Goal: Task Accomplishment & Management: Manage account settings

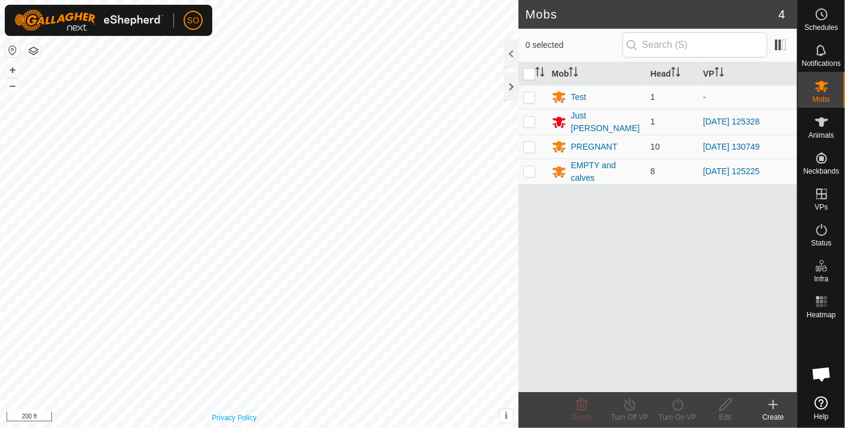
click at [230, 422] on div "Privacy Policy Contact Us + – ⇧ i This application includes HERE Maps. © 2024 H…" at bounding box center [259, 214] width 519 height 428
click at [818, 17] on icon at bounding box center [822, 14] width 14 height 14
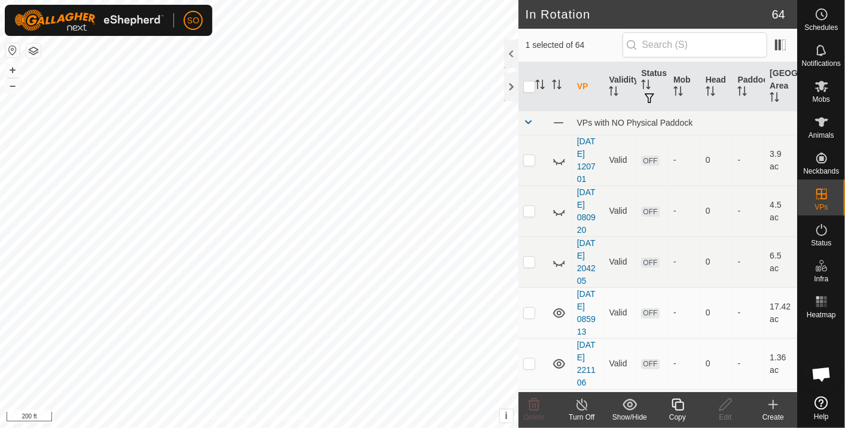
checkbox input "false"
checkbox input "true"
click at [820, 7] on icon at bounding box center [822, 14] width 14 height 14
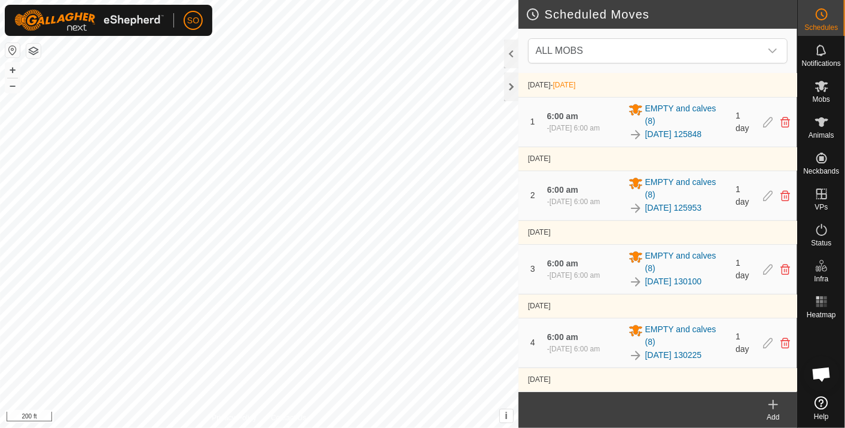
click at [773, 401] on icon at bounding box center [773, 404] width 0 height 8
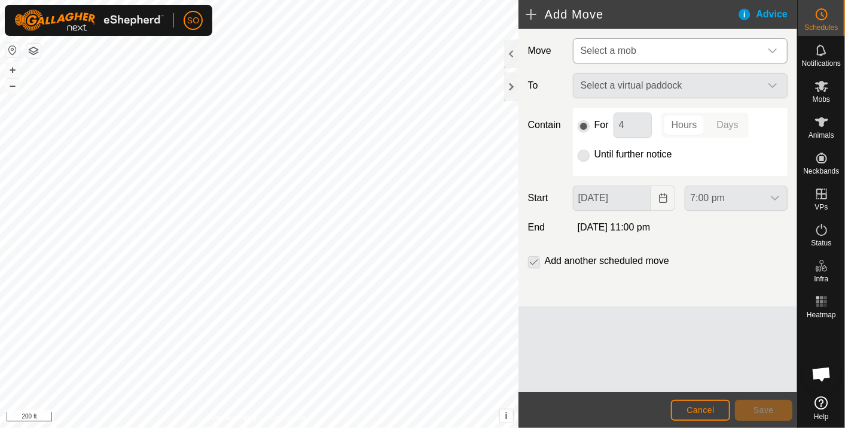
click at [775, 46] on icon "dropdown trigger" at bounding box center [773, 51] width 10 height 10
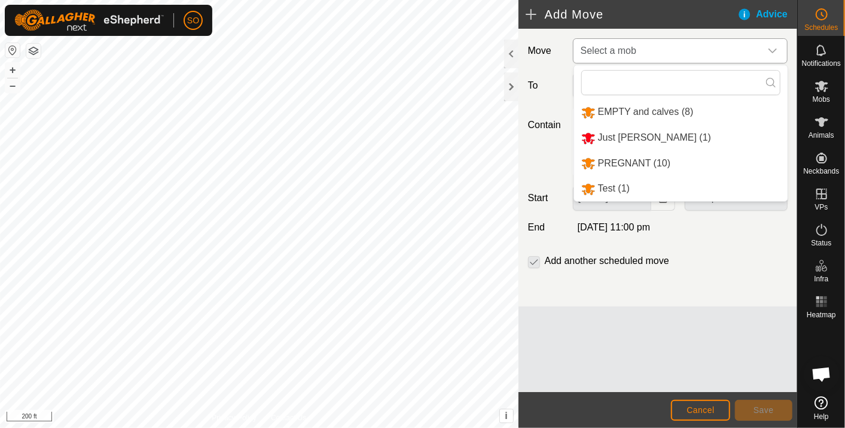
click at [617, 161] on li "PREGNANT (10)" at bounding box center [681, 163] width 214 height 25
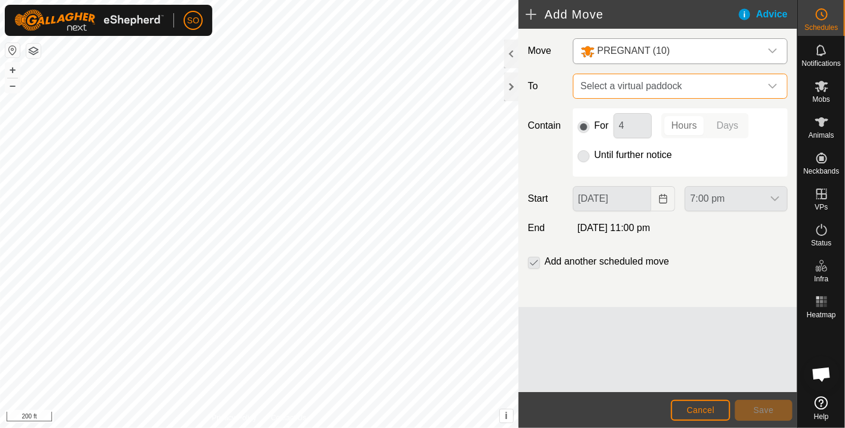
click at [616, 82] on span "Select a virtual paddock" at bounding box center [668, 86] width 185 height 24
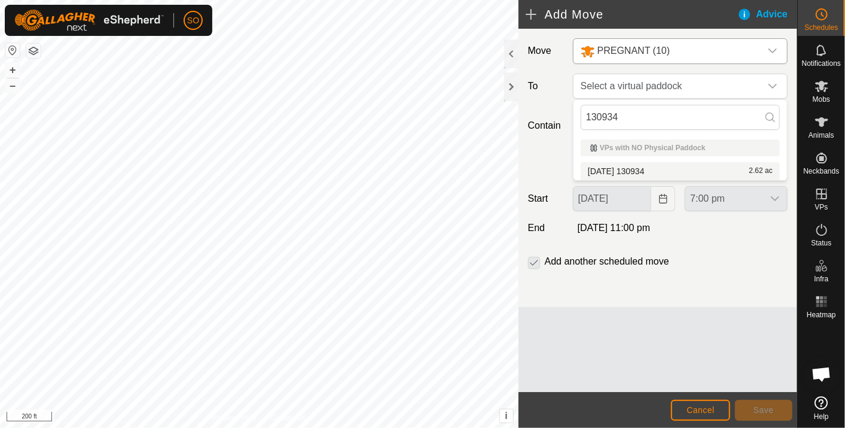
type input "130934"
click at [642, 169] on li "2025-09-02 130934 2.62 ac" at bounding box center [680, 171] width 199 height 18
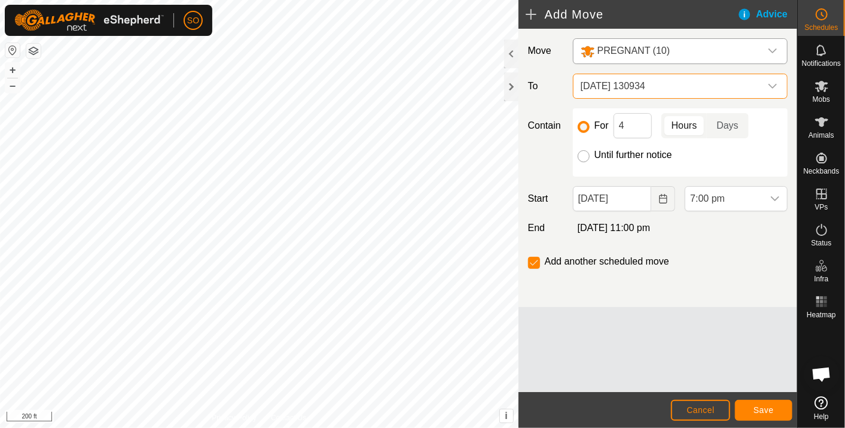
click at [583, 155] on input "Until further notice" at bounding box center [584, 156] width 12 height 12
radio input "true"
checkbox input "false"
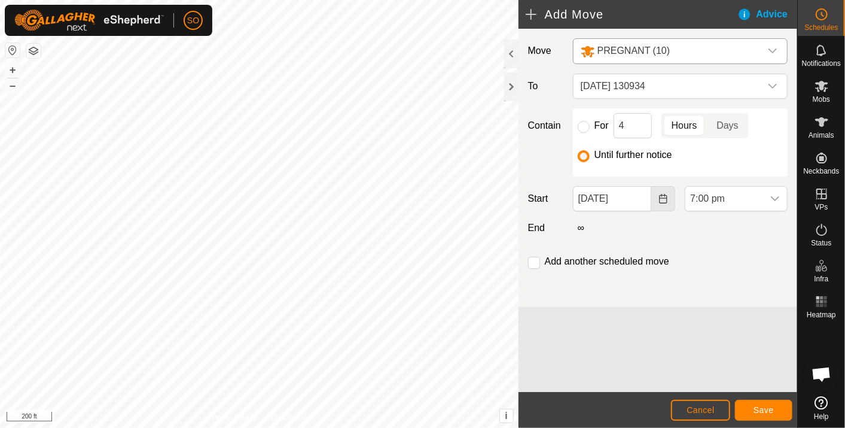
click at [665, 200] on icon "Choose Date" at bounding box center [664, 199] width 10 height 10
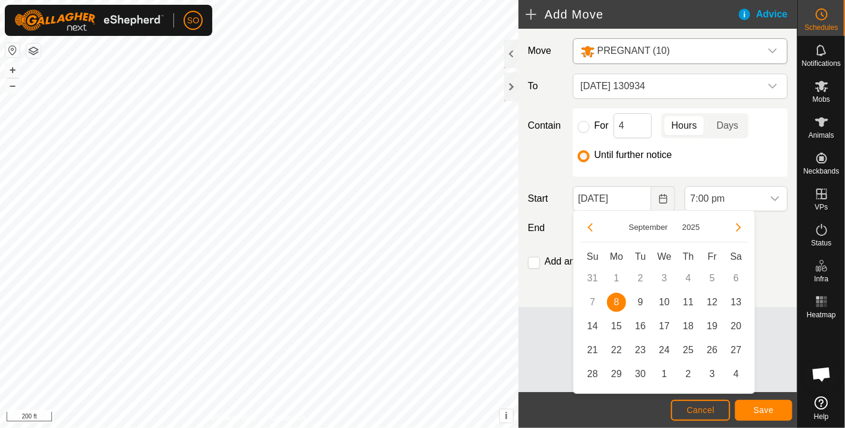
drag, startPoint x: 641, startPoint y: 300, endPoint x: 688, endPoint y: 251, distance: 68.1
click at [641, 300] on span "9" at bounding box center [640, 301] width 19 height 19
type input "[DATE]"
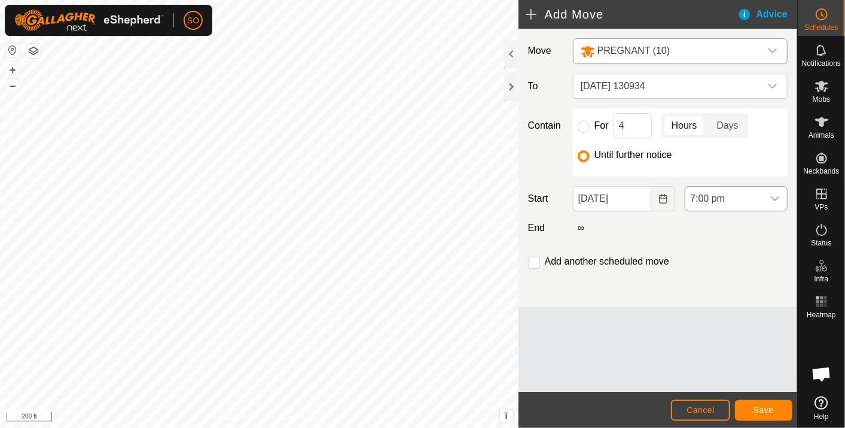
click at [772, 196] on icon "dropdown trigger" at bounding box center [775, 198] width 8 height 5
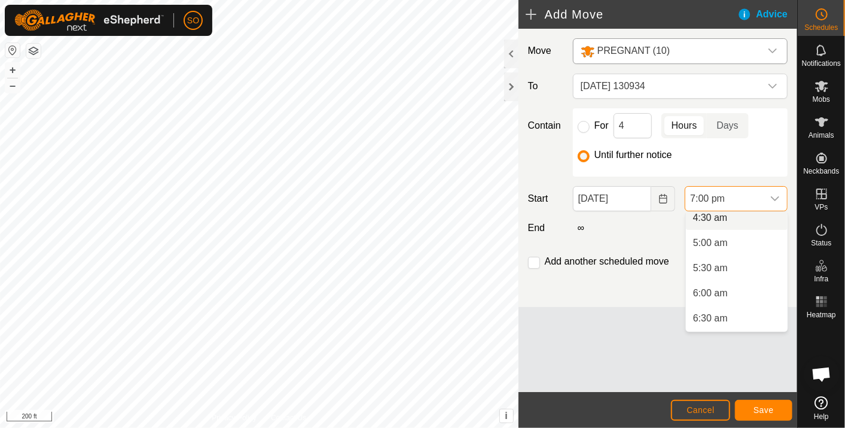
scroll to position [255, 0]
click at [711, 268] on li "6:00 am" at bounding box center [737, 270] width 102 height 24
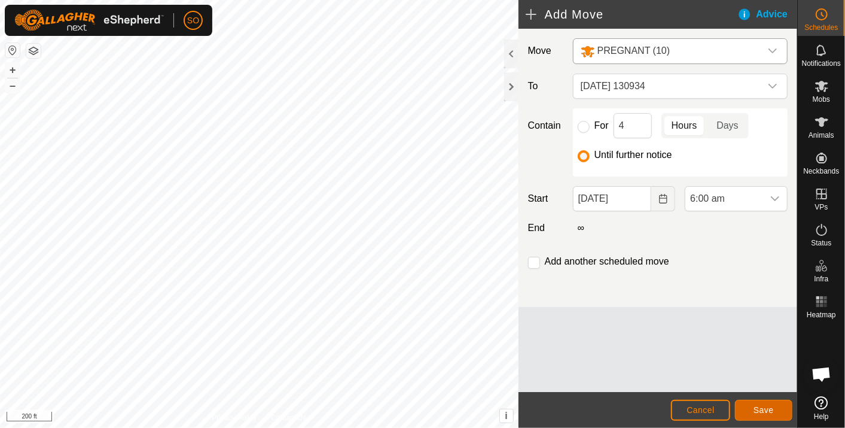
click at [770, 405] on span "Save" at bounding box center [764, 410] width 20 height 10
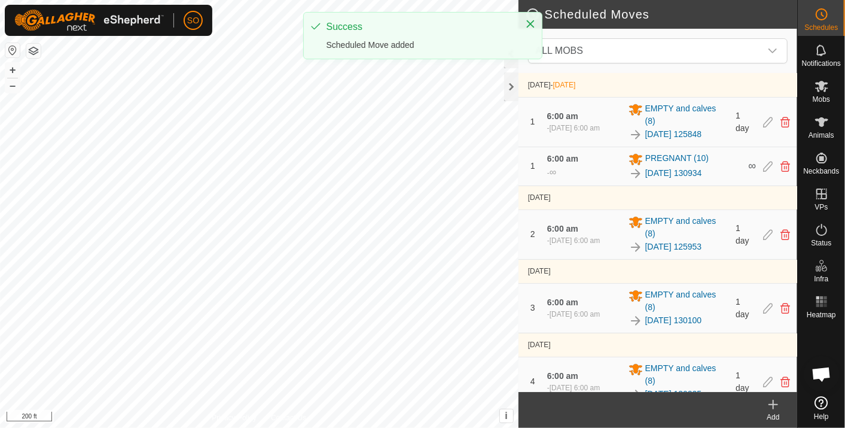
click at [773, 403] on icon at bounding box center [773, 404] width 0 height 8
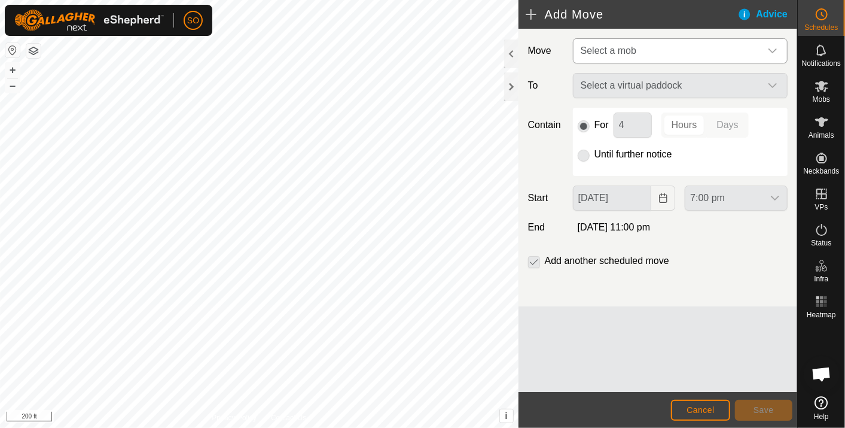
click at [773, 46] on icon "dropdown trigger" at bounding box center [773, 51] width 10 height 10
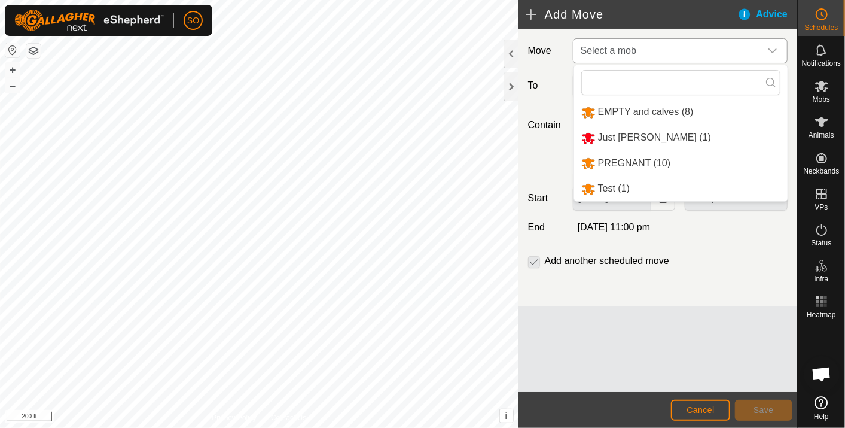
click at [628, 159] on li "PREGNANT (10)" at bounding box center [681, 163] width 214 height 25
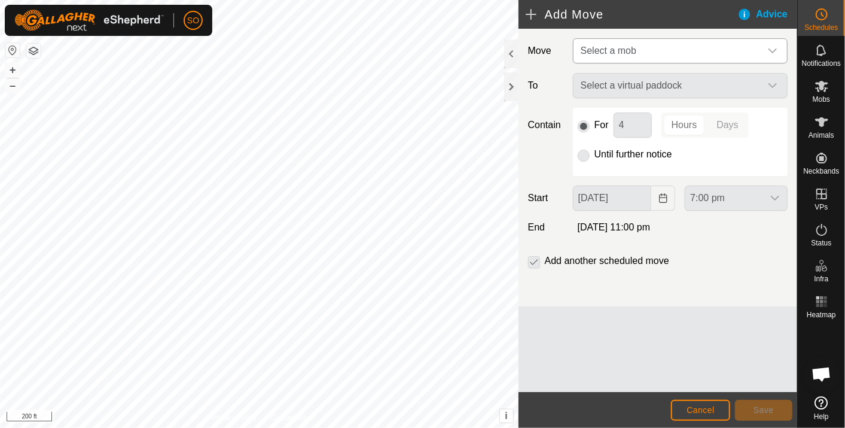
type input "[DATE]"
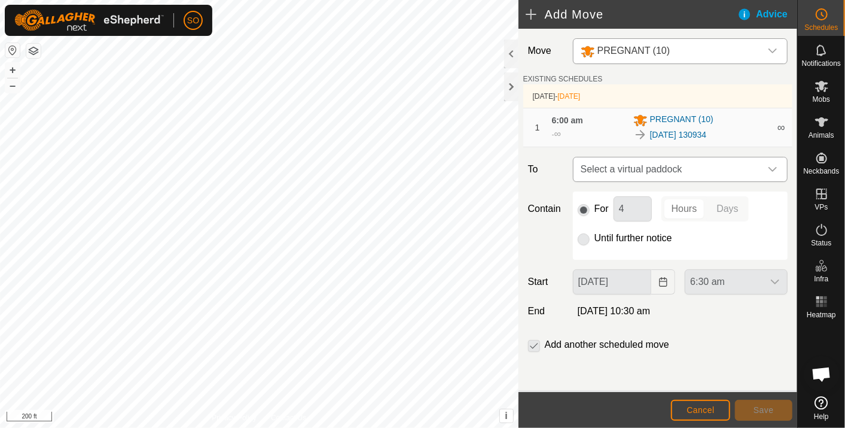
click at [773, 166] on icon "dropdown trigger" at bounding box center [773, 169] width 10 height 10
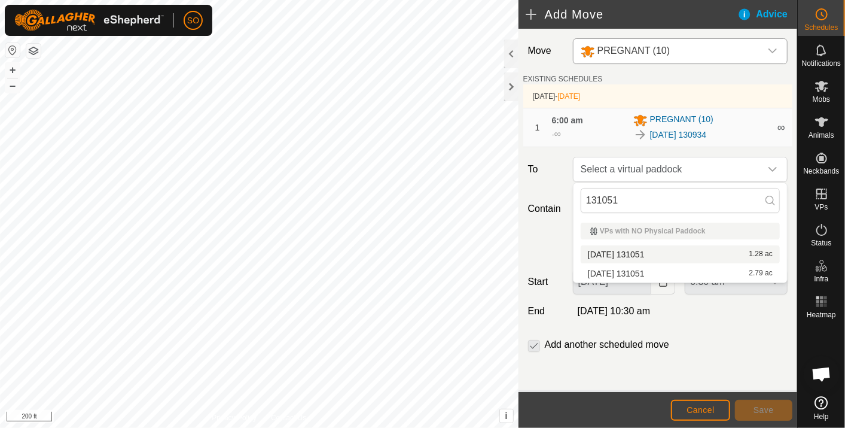
type input "131051"
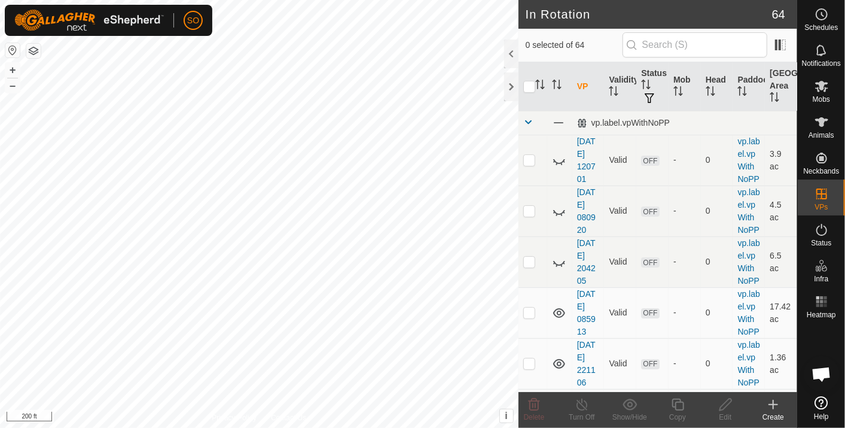
checkbox input "true"
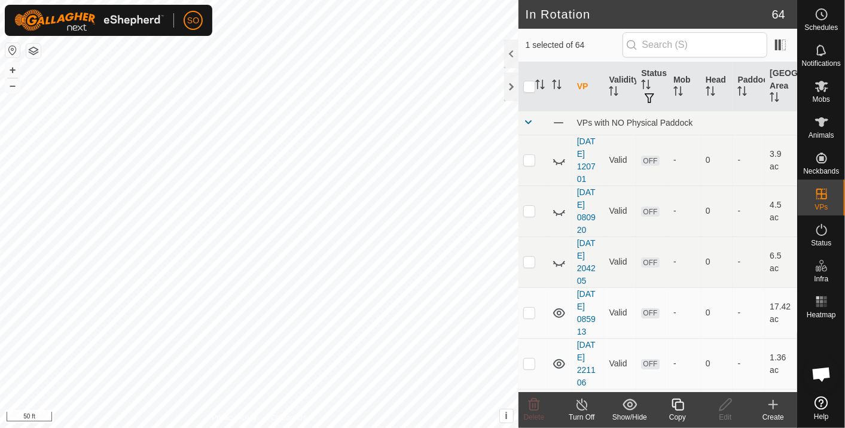
checkbox input "false"
checkbox input "true"
click at [822, 15] on icon at bounding box center [823, 15] width 2 height 4
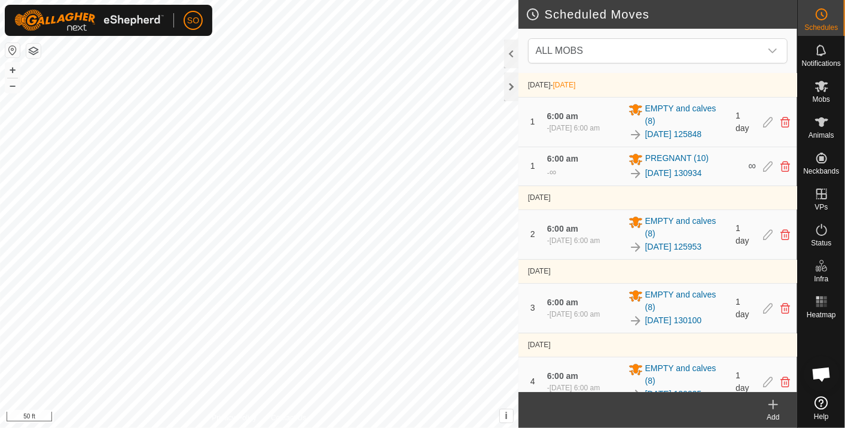
click at [773, 404] on icon at bounding box center [773, 404] width 0 height 8
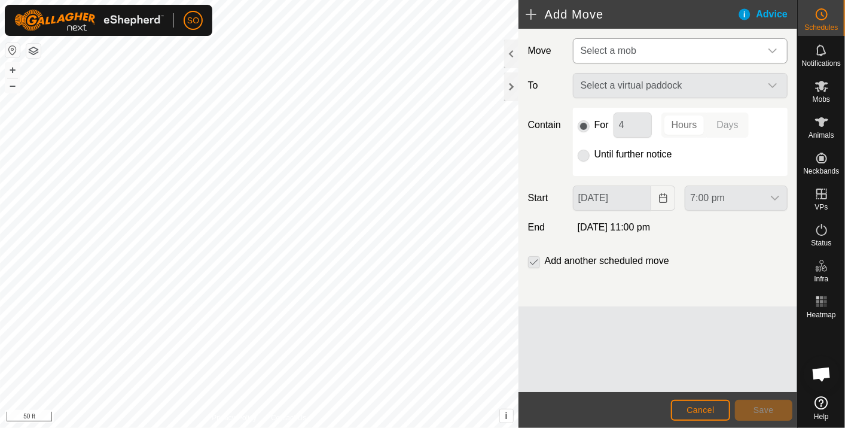
click at [772, 45] on div "dropdown trigger" at bounding box center [773, 51] width 24 height 24
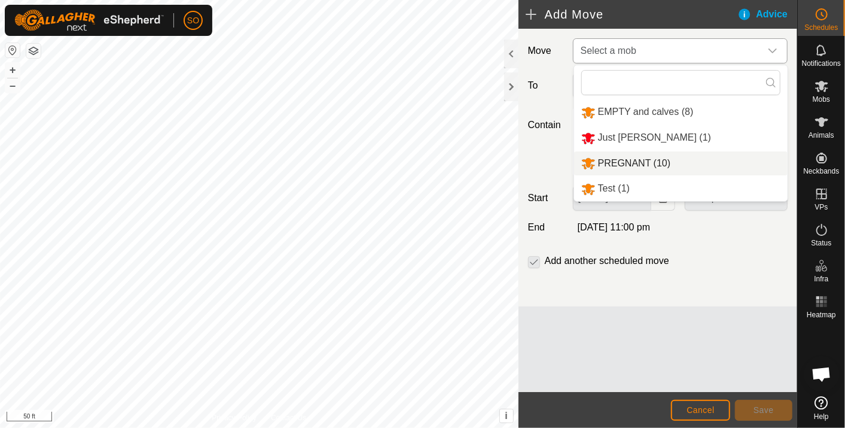
click at [629, 162] on li "PREGNANT (10)" at bounding box center [681, 163] width 214 height 25
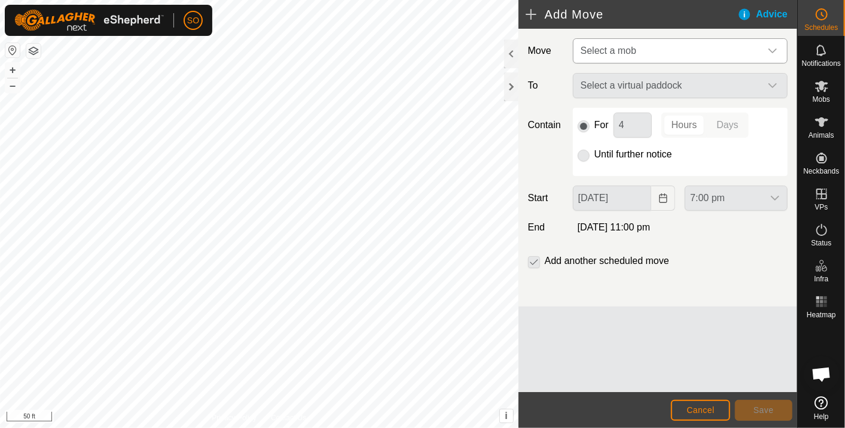
type input "[DATE]"
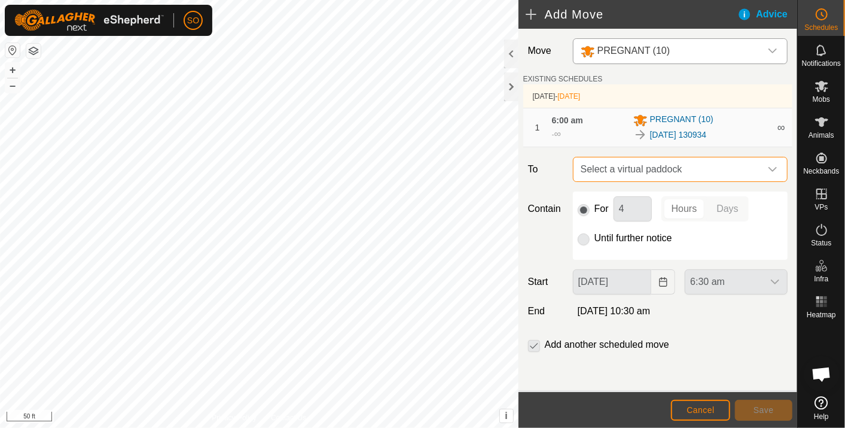
click at [693, 164] on span "Select a virtual paddock" at bounding box center [668, 169] width 185 height 24
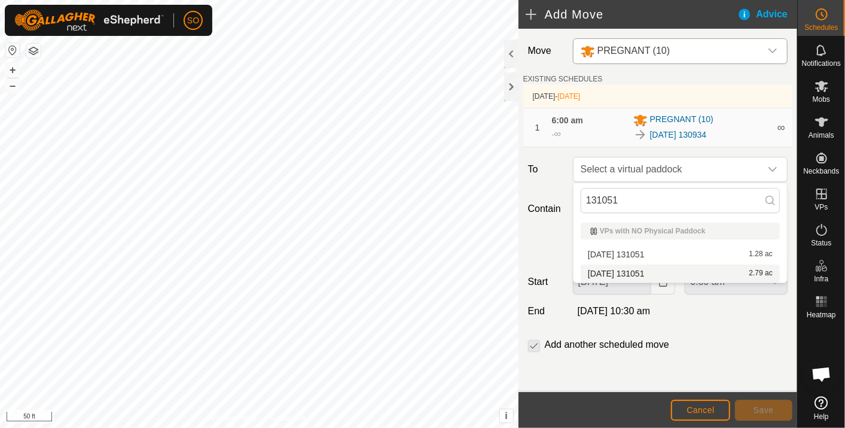
type input "131051"
click at [642, 270] on li "[DATE] 131051 2.79 ac" at bounding box center [680, 273] width 199 height 18
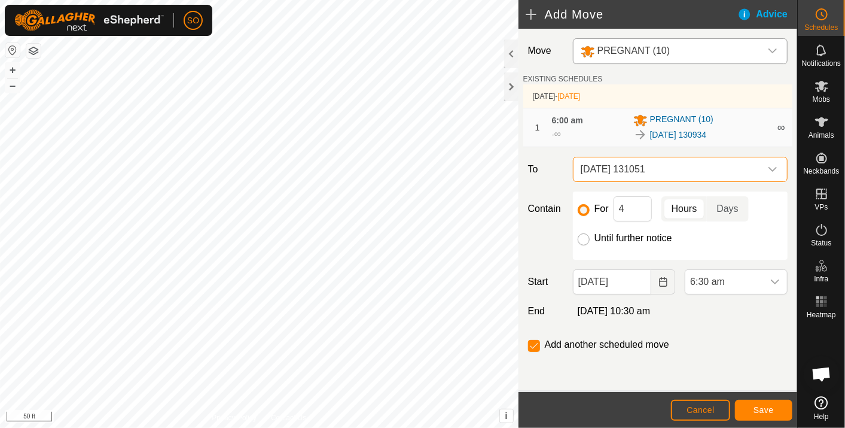
click at [584, 237] on input "Until further notice" at bounding box center [584, 239] width 12 height 12
radio input "true"
checkbox input "false"
click at [663, 278] on icon "Choose Date" at bounding box center [663, 282] width 8 height 10
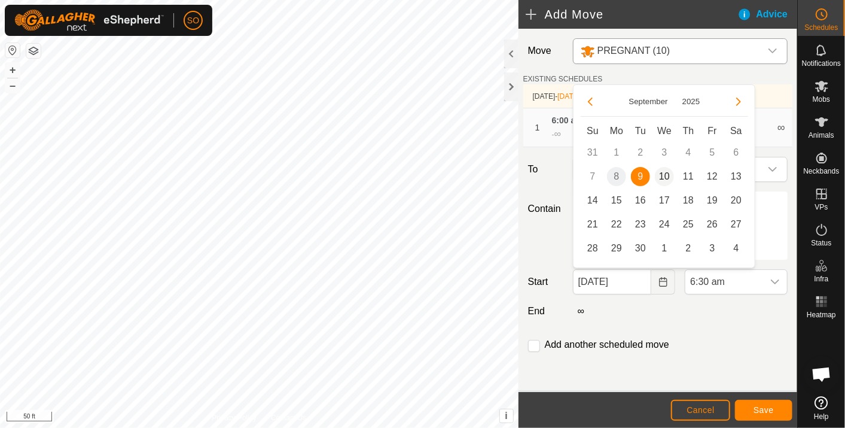
click at [666, 172] on span "10" at bounding box center [664, 176] width 19 height 19
type input "[DATE]"
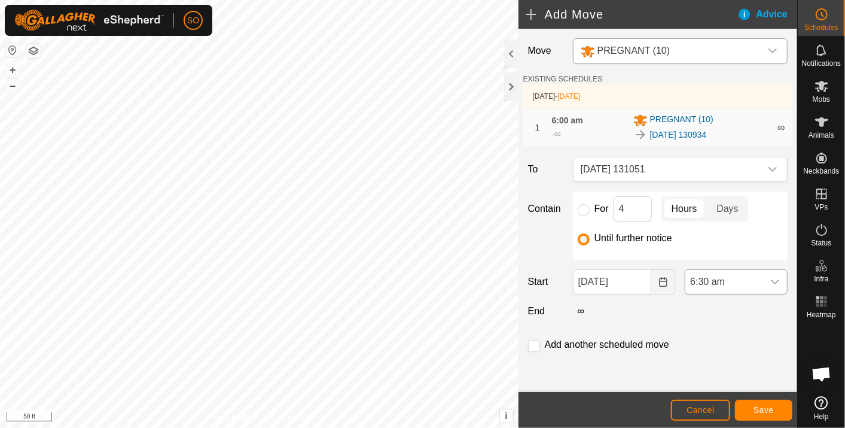
click at [773, 277] on icon "dropdown trigger" at bounding box center [775, 282] width 10 height 10
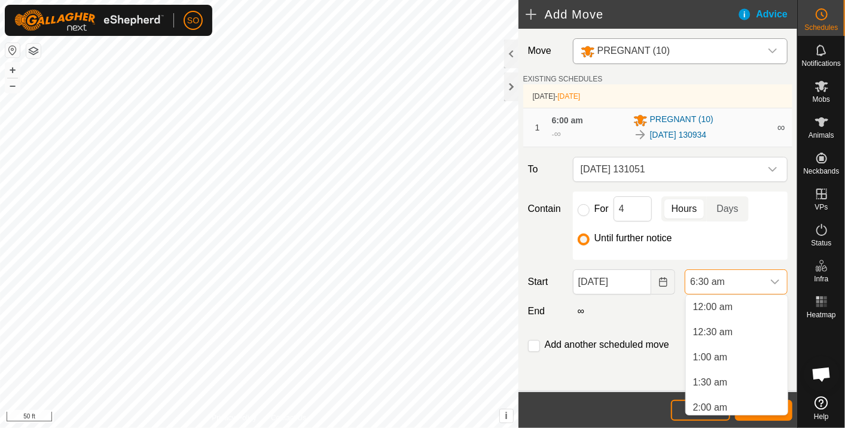
scroll to position [230, 0]
click at [707, 372] on li "6:00 am" at bounding box center [737, 378] width 102 height 24
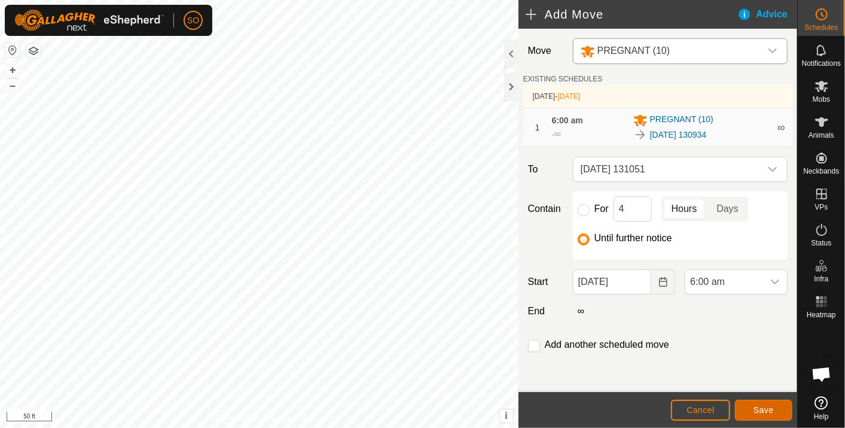
click at [758, 405] on span "Save" at bounding box center [764, 410] width 20 height 10
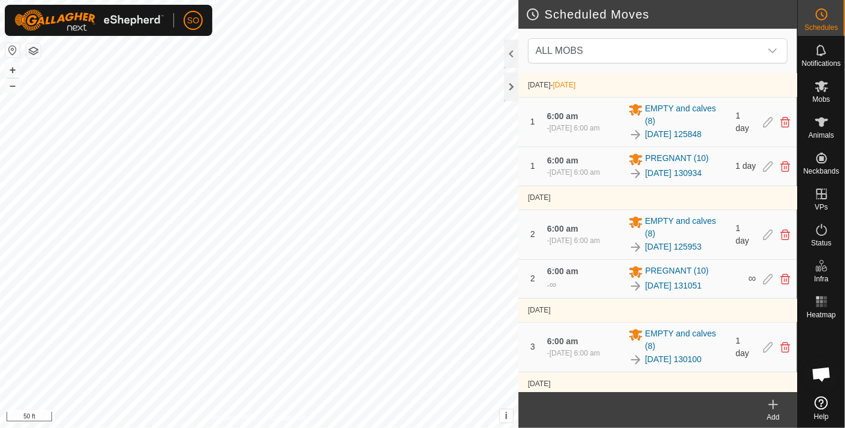
click at [773, 401] on icon at bounding box center [773, 404] width 0 height 8
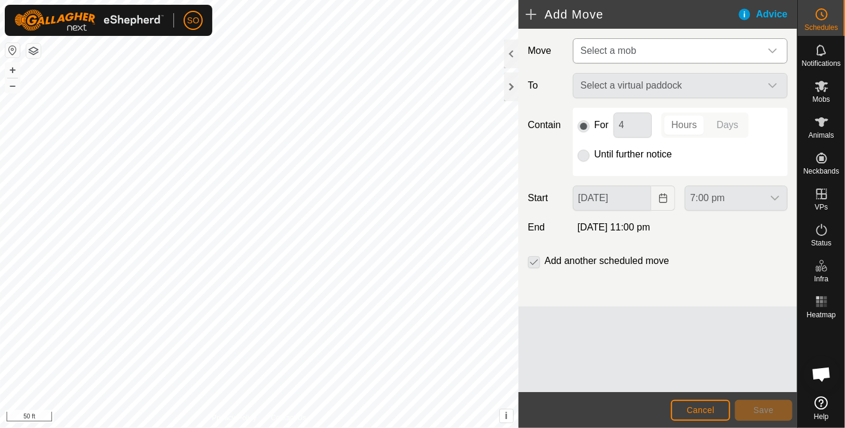
click at [776, 44] on div "dropdown trigger" at bounding box center [773, 51] width 24 height 24
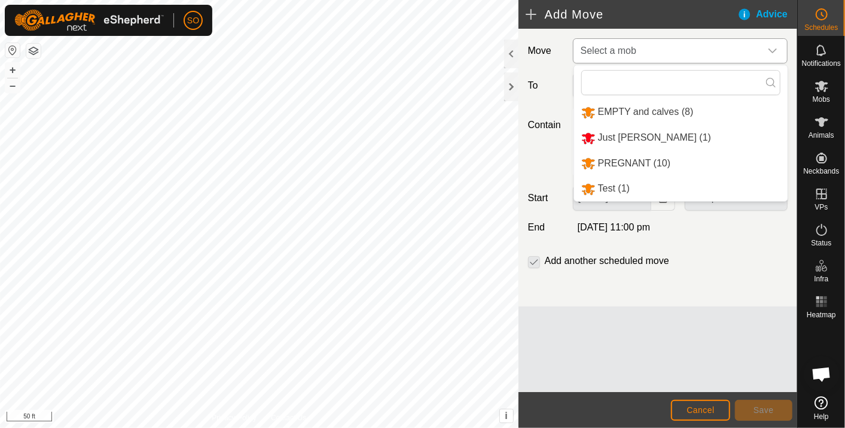
click at [620, 159] on li "PREGNANT (10)" at bounding box center [681, 163] width 214 height 25
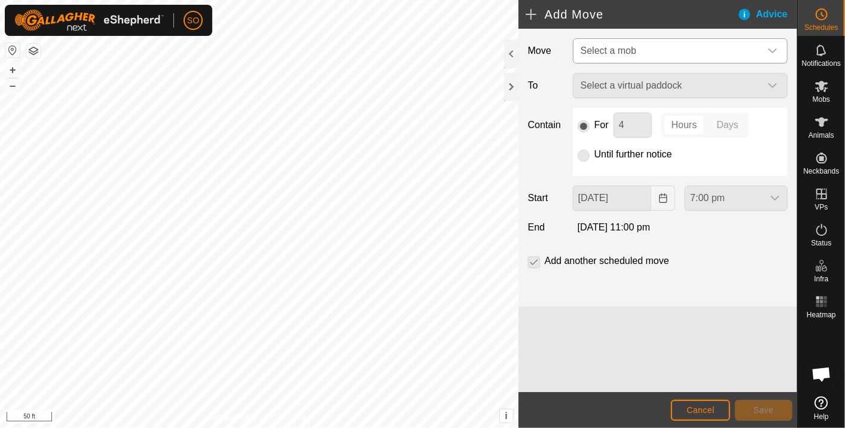
type input "[DATE]"
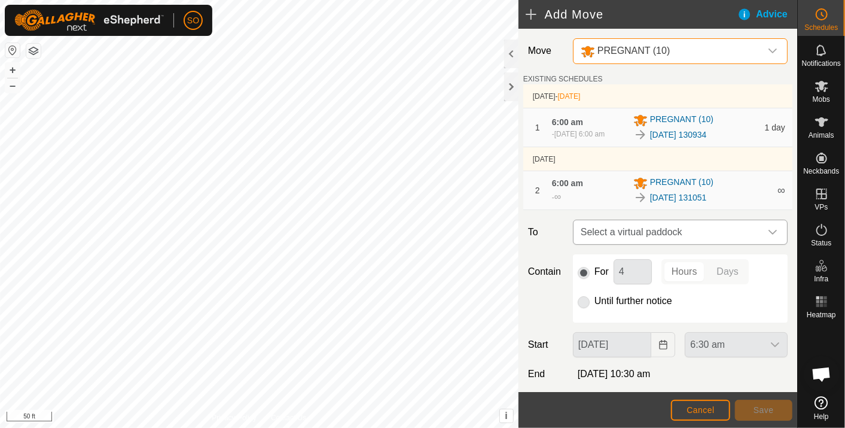
click at [693, 237] on span "Select a virtual paddock" at bounding box center [668, 232] width 185 height 24
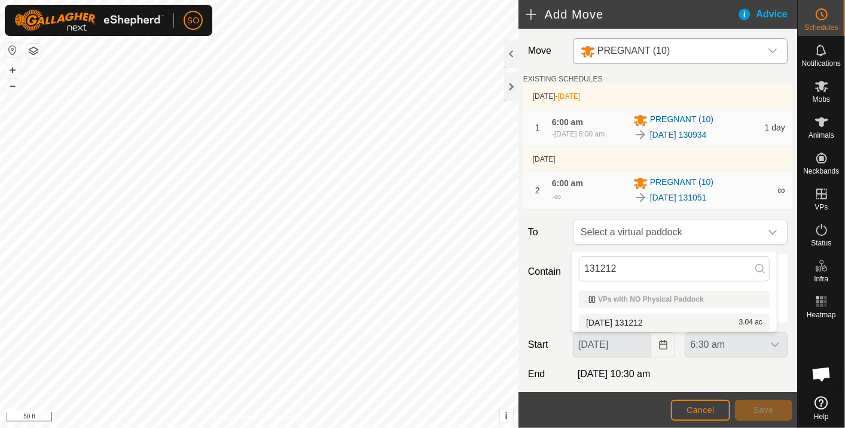
type input "131212"
click at [642, 317] on li "[DATE] [DATE] 3.04 ac" at bounding box center [674, 322] width 191 height 18
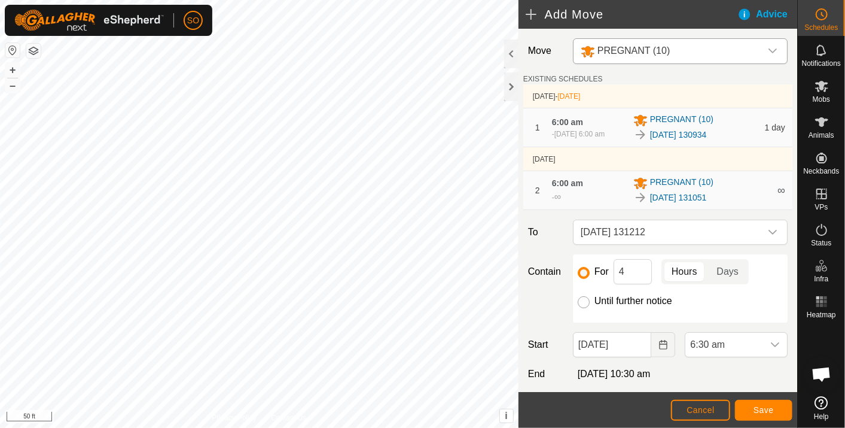
click at [583, 306] on input "Until further notice" at bounding box center [584, 302] width 12 height 12
radio input "true"
checkbox input "false"
click at [659, 346] on icon "Choose Date" at bounding box center [664, 345] width 10 height 10
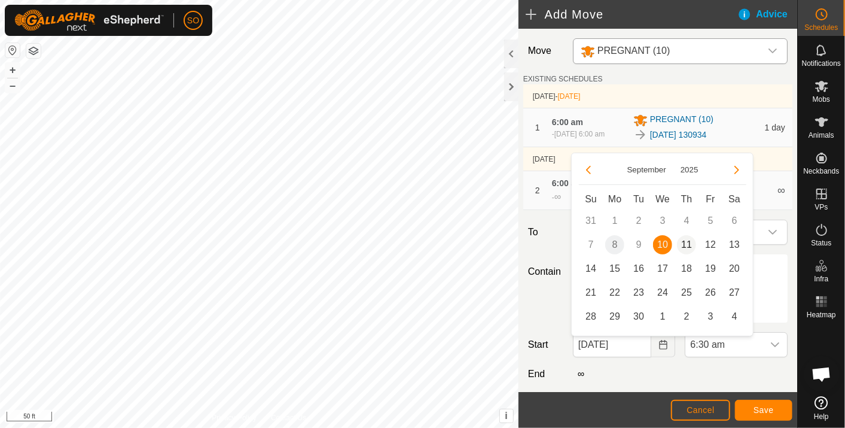
click at [690, 242] on span "11" at bounding box center [686, 244] width 19 height 19
type input "[DATE]"
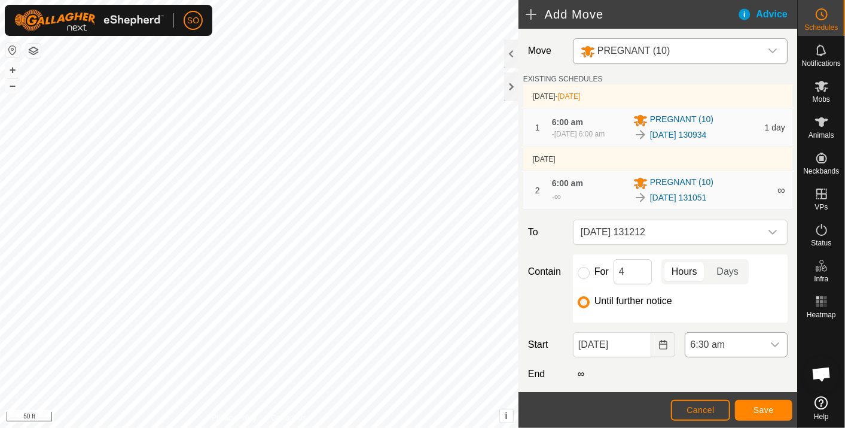
click at [770, 345] on icon "dropdown trigger" at bounding box center [775, 345] width 10 height 10
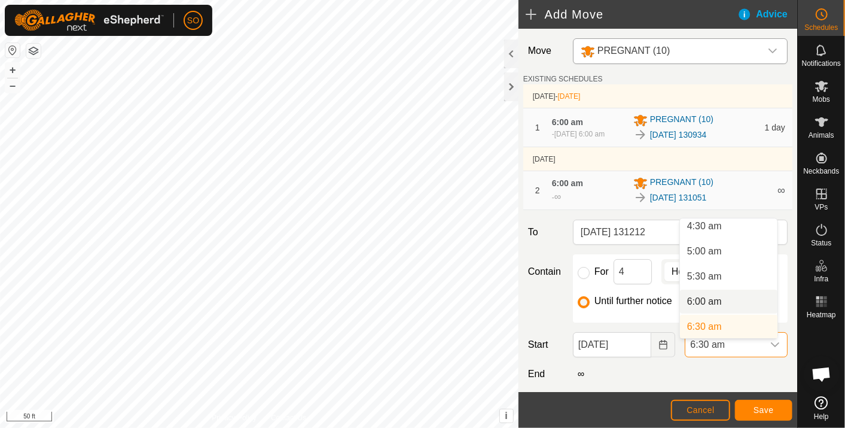
click at [707, 297] on li "6:00 am" at bounding box center [728, 302] width 97 height 24
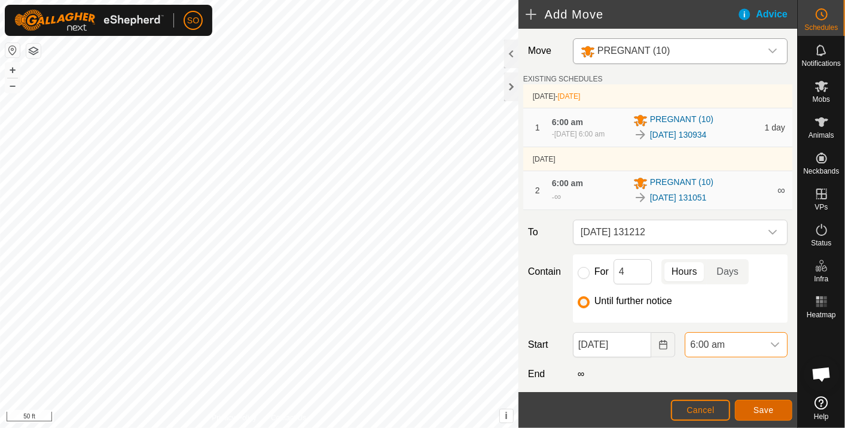
click at [769, 409] on span "Save" at bounding box center [764, 410] width 20 height 10
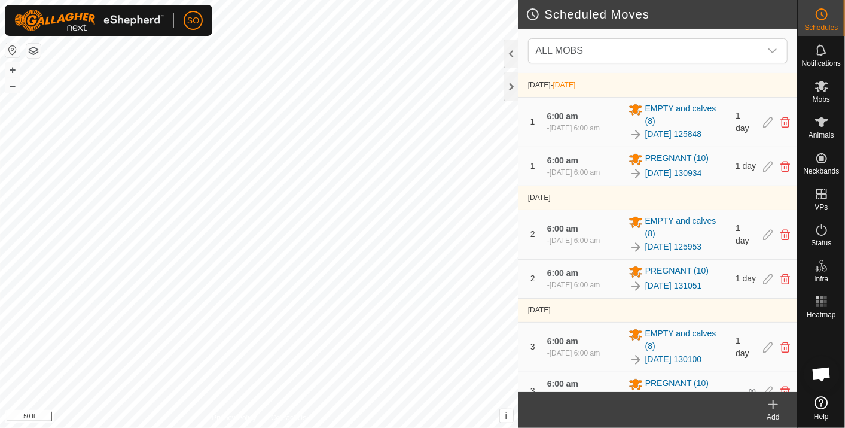
click at [772, 401] on icon at bounding box center [773, 404] width 14 height 14
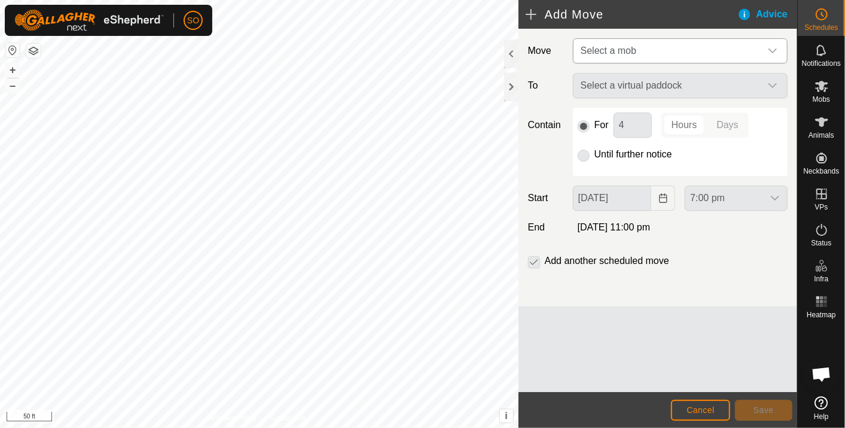
click at [775, 48] on icon "dropdown trigger" at bounding box center [773, 51] width 10 height 10
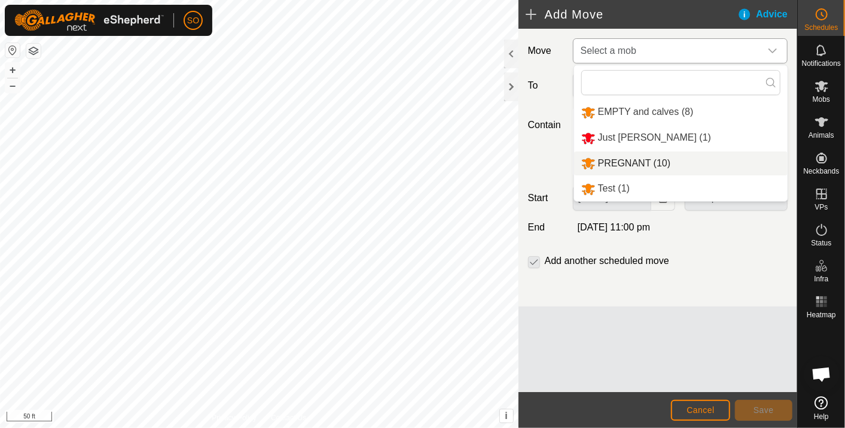
click at [627, 159] on li "PREGNANT (10)" at bounding box center [681, 163] width 214 height 25
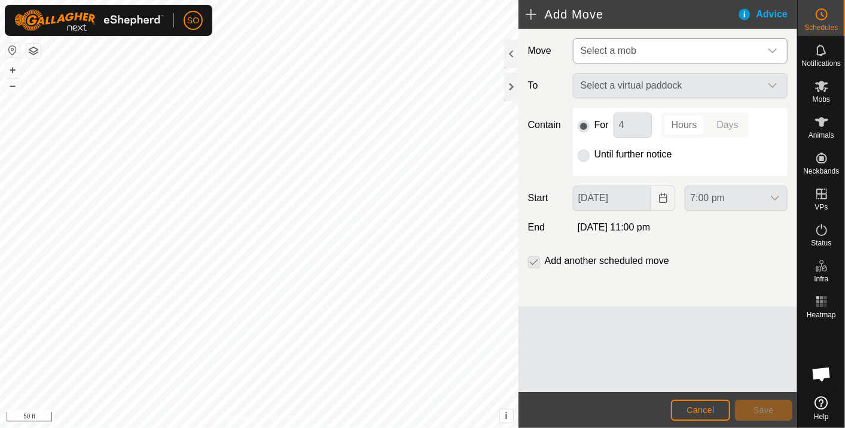
type input "[DATE]"
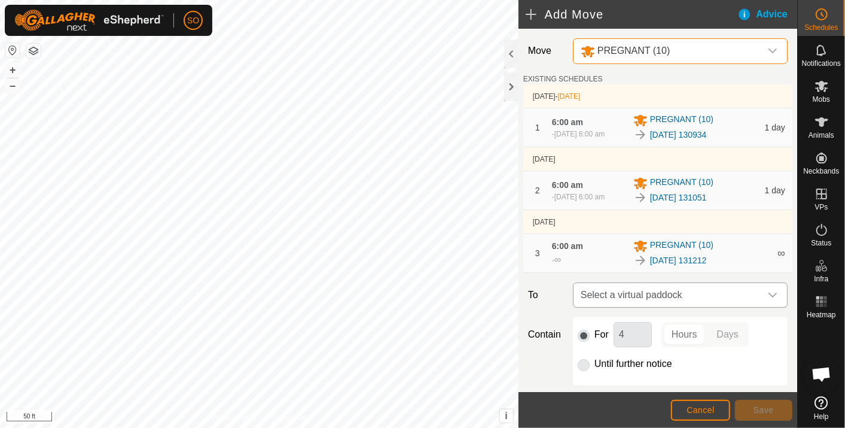
click at [699, 301] on span "Select a virtual paddock" at bounding box center [668, 295] width 185 height 24
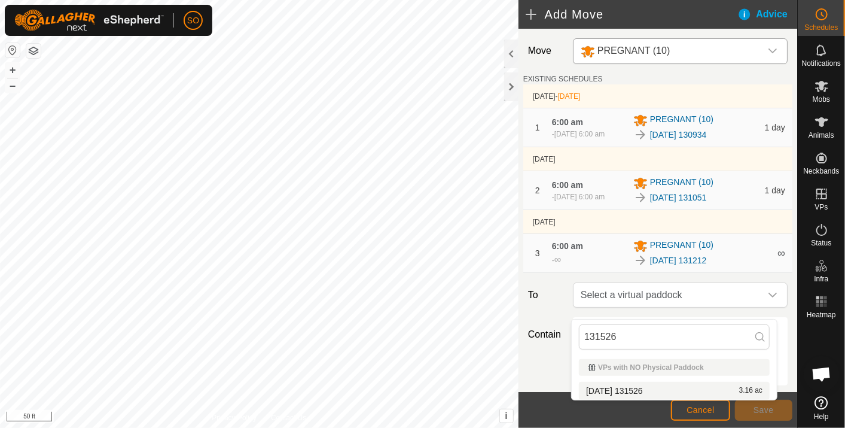
type input "131526"
click at [650, 385] on li "[DATE] 131526 3.16 ac" at bounding box center [674, 391] width 191 height 18
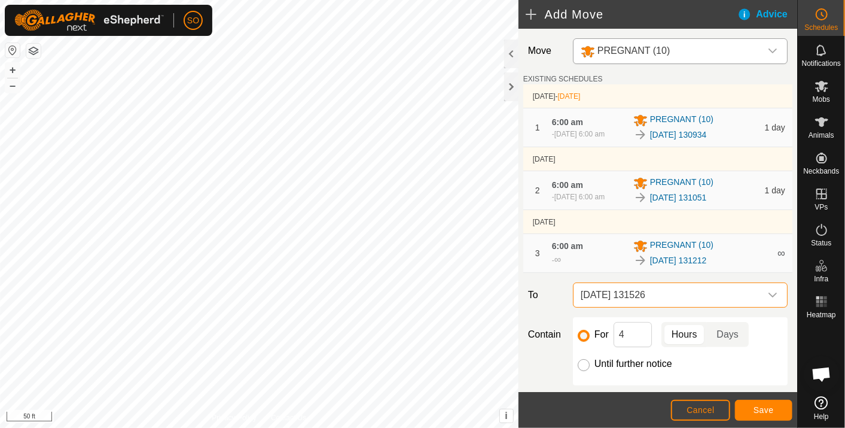
click at [581, 371] on input "Until further notice" at bounding box center [584, 365] width 12 height 12
radio input "true"
checkbox input "false"
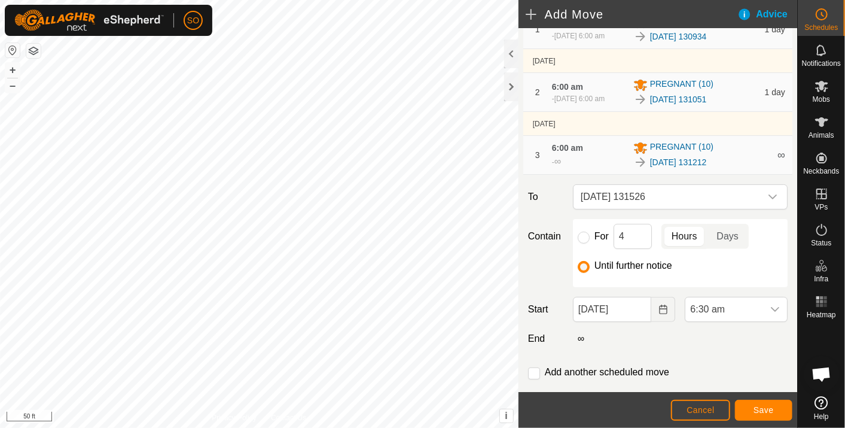
scroll to position [133, 0]
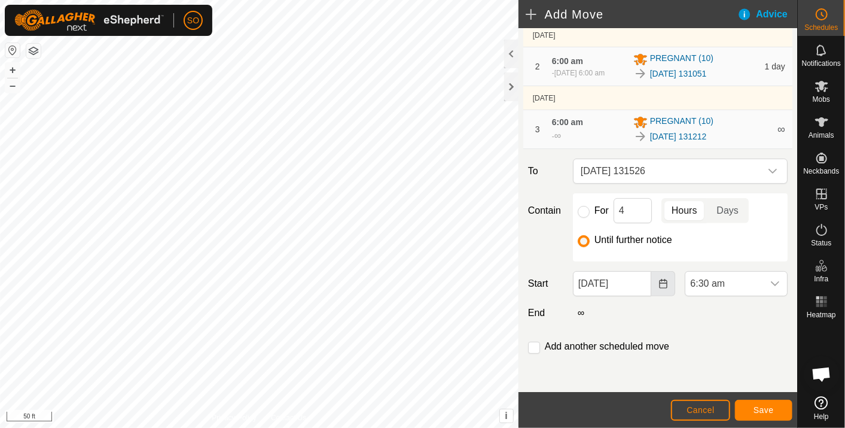
click at [659, 280] on icon "Choose Date" at bounding box center [663, 284] width 8 height 10
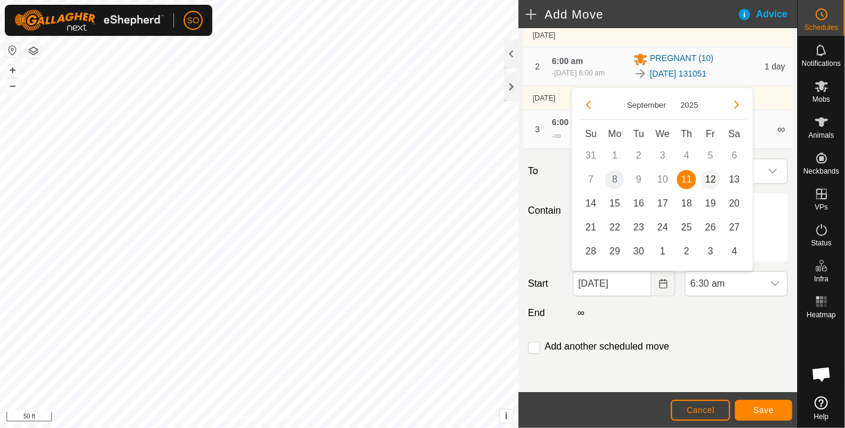
click at [711, 175] on span "12" at bounding box center [710, 179] width 19 height 19
type input "[DATE]"
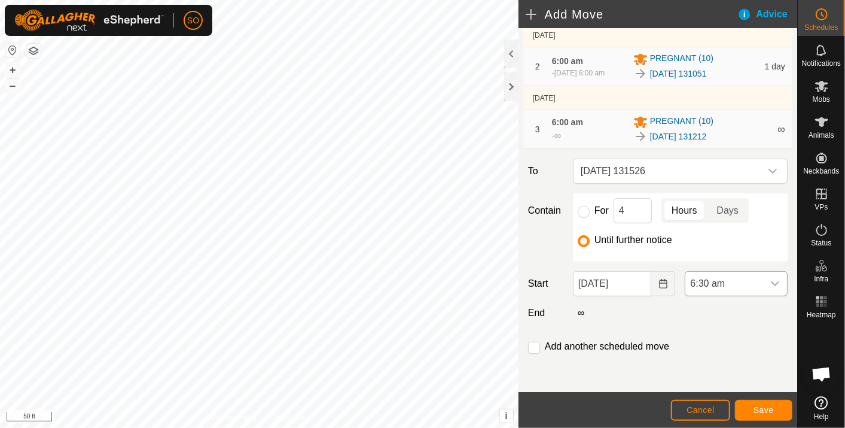
click at [770, 282] on icon "dropdown trigger" at bounding box center [775, 284] width 10 height 10
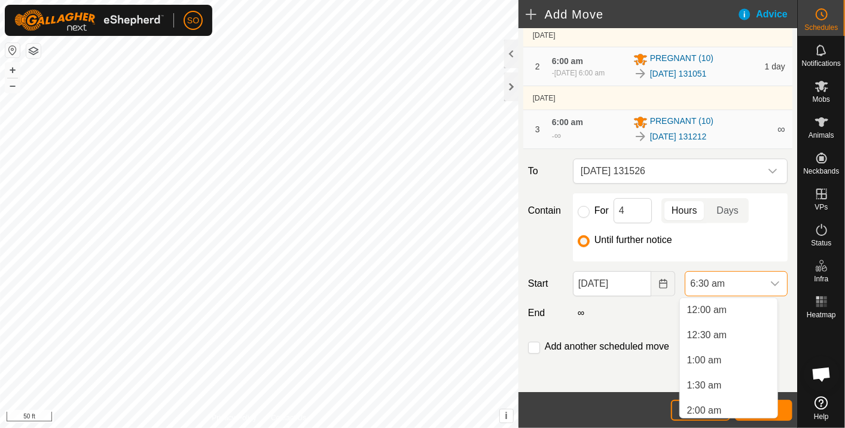
scroll to position [230, 0]
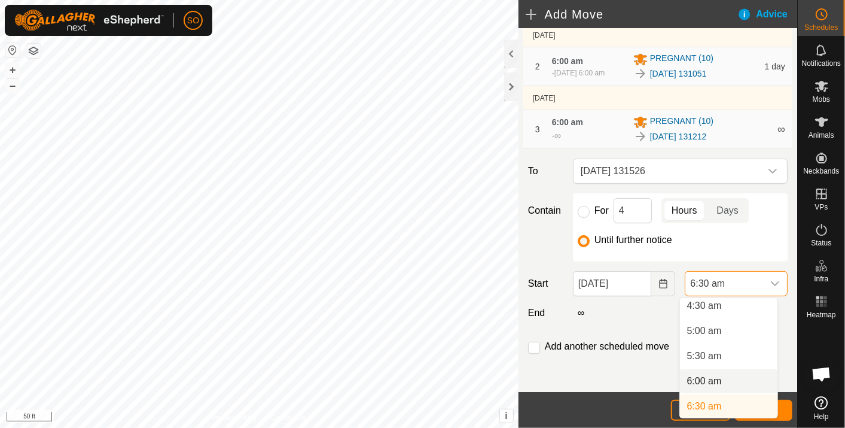
click at [717, 377] on li "6:00 am" at bounding box center [728, 381] width 97 height 24
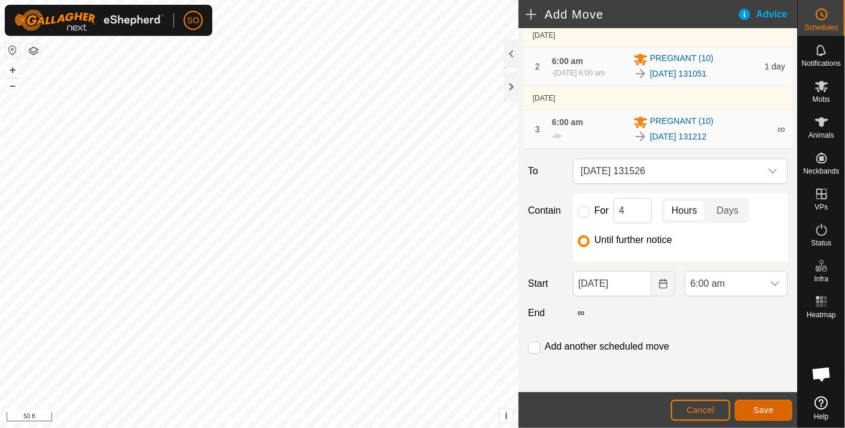
click at [769, 408] on span "Save" at bounding box center [764, 410] width 20 height 10
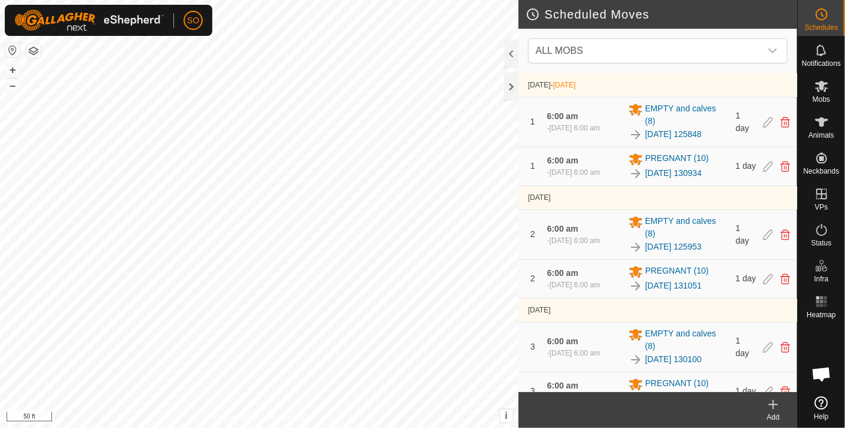
click at [774, 399] on icon at bounding box center [773, 404] width 14 height 14
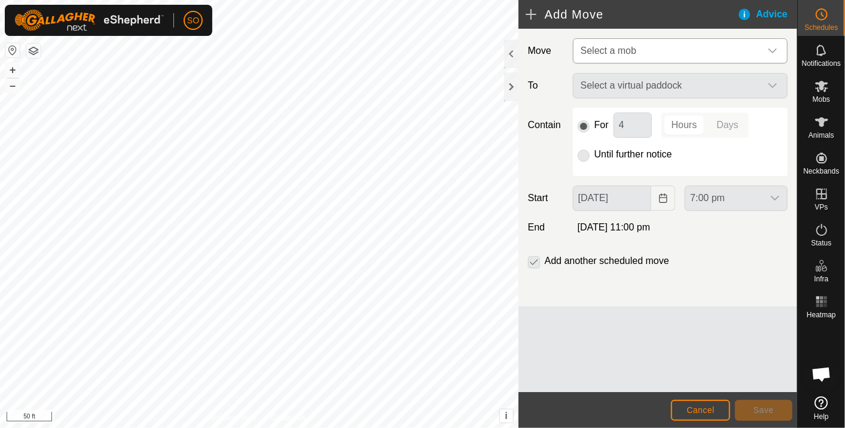
click at [772, 48] on icon "dropdown trigger" at bounding box center [773, 51] width 10 height 10
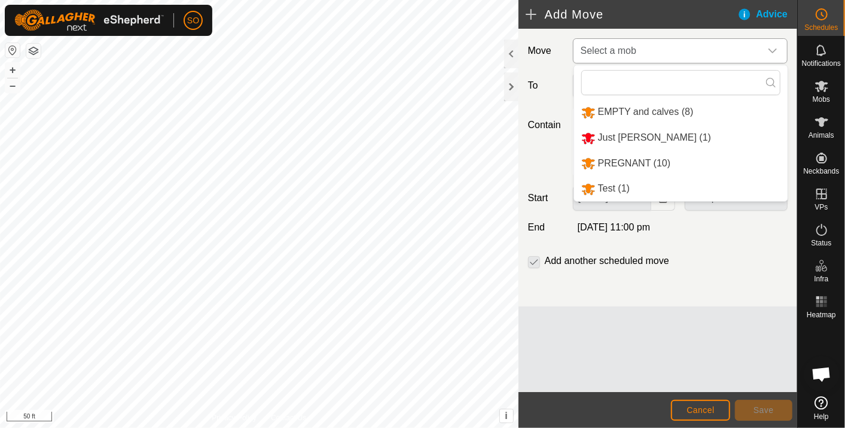
click at [622, 160] on li "PREGNANT (10)" at bounding box center [681, 163] width 214 height 25
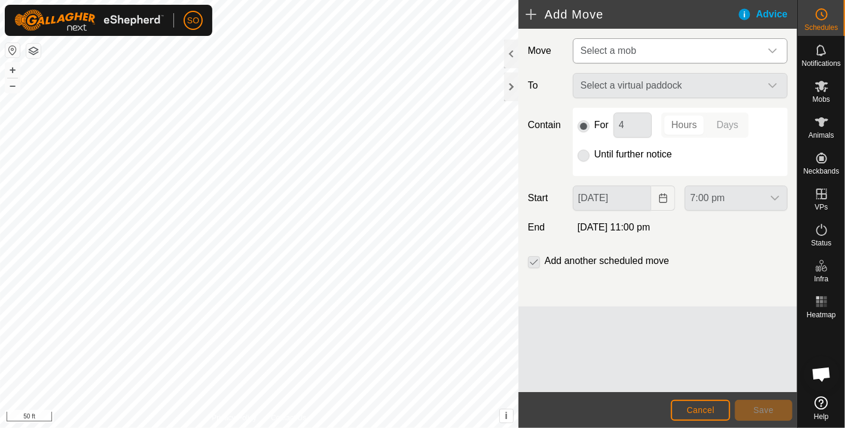
type input "[DATE]"
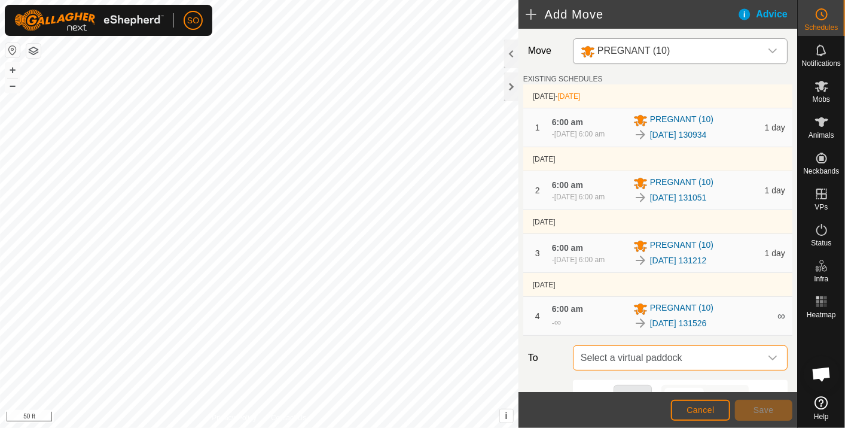
click at [696, 369] on span "Select a virtual paddock" at bounding box center [668, 358] width 185 height 24
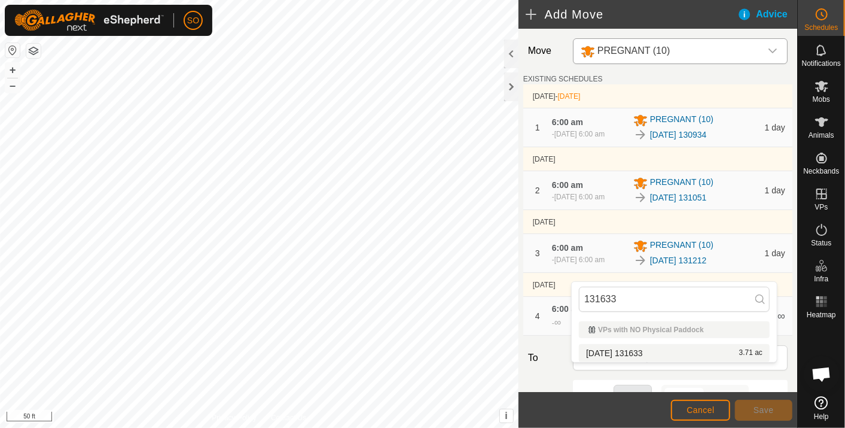
type input "131633"
click at [626, 351] on li "[DATE] 131633 3.71 ac" at bounding box center [674, 353] width 191 height 18
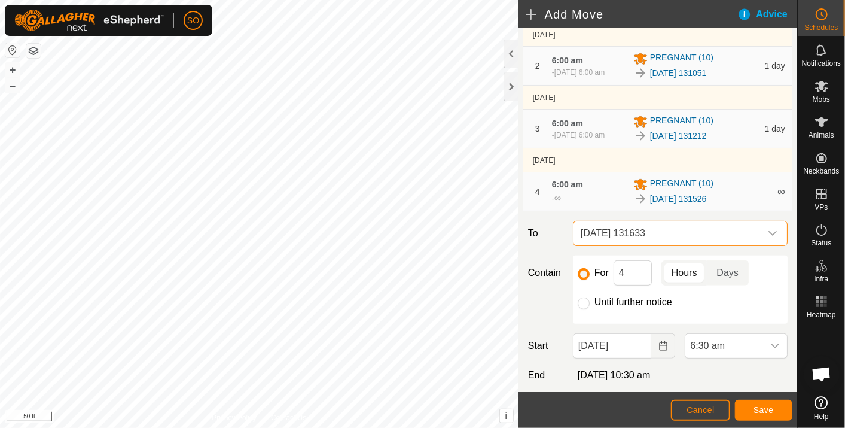
scroll to position [199, 0]
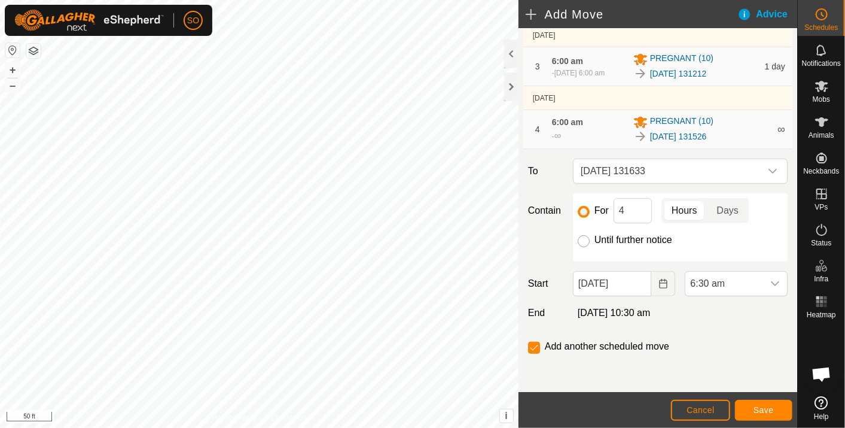
click at [581, 242] on input "Until further notice" at bounding box center [584, 241] width 12 height 12
radio input "true"
checkbox input "false"
click at [659, 284] on icon "Choose Date" at bounding box center [664, 284] width 10 height 10
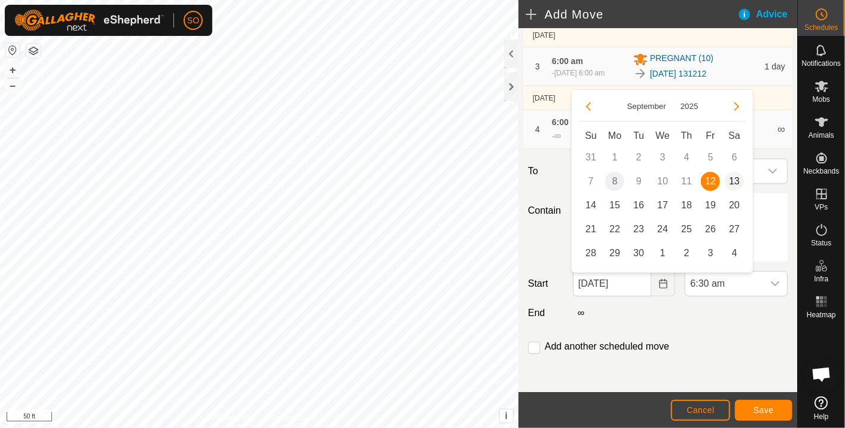
click at [736, 175] on span "13" at bounding box center [734, 181] width 19 height 19
type input "[DATE]"
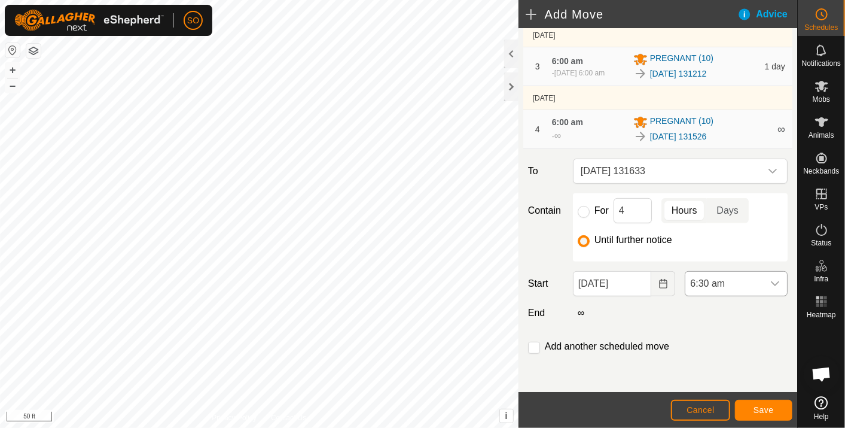
click at [770, 281] on icon "dropdown trigger" at bounding box center [775, 284] width 10 height 10
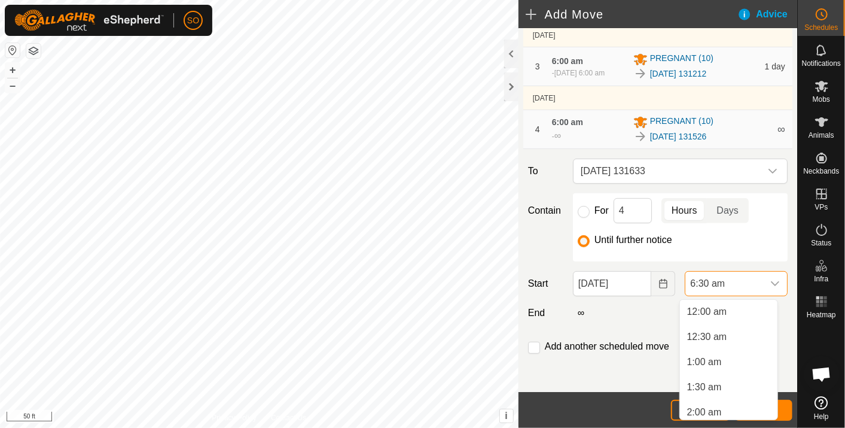
scroll to position [230, 0]
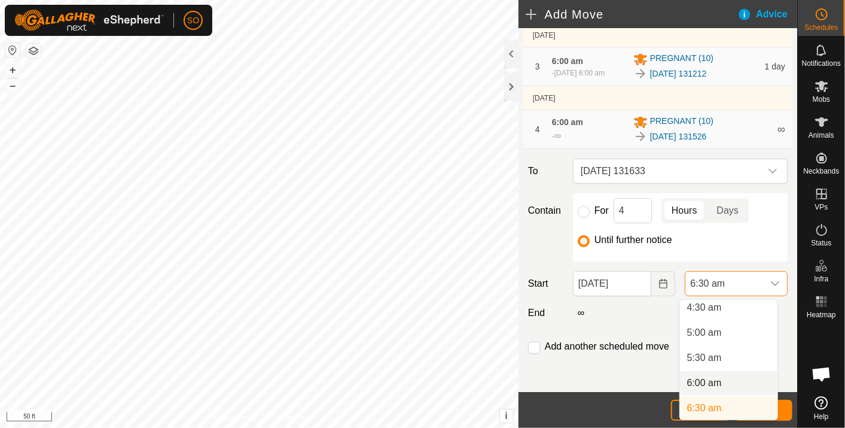
click at [715, 379] on li "6:00 am" at bounding box center [728, 383] width 97 height 24
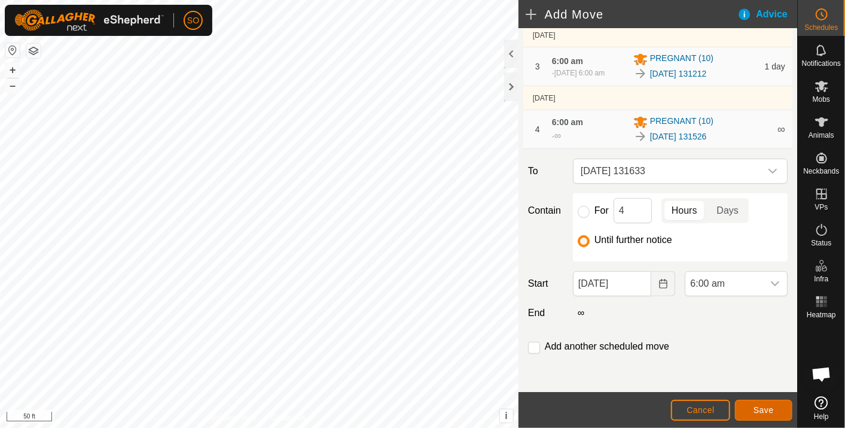
click at [767, 407] on span "Save" at bounding box center [764, 410] width 20 height 10
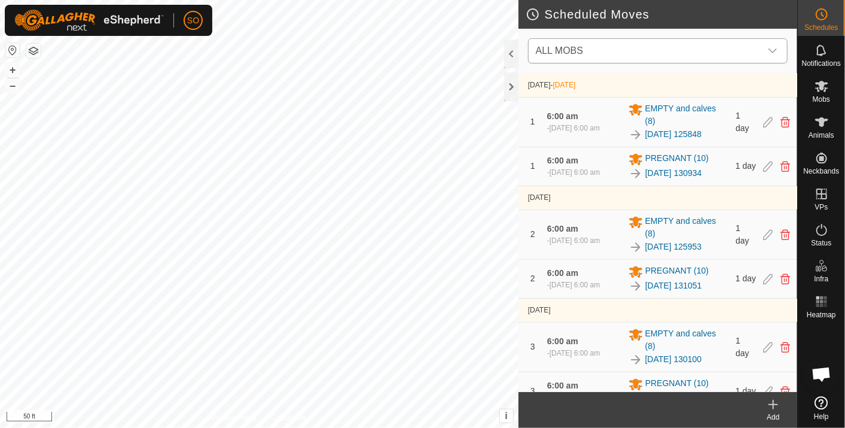
click at [774, 51] on icon "dropdown trigger" at bounding box center [773, 50] width 8 height 5
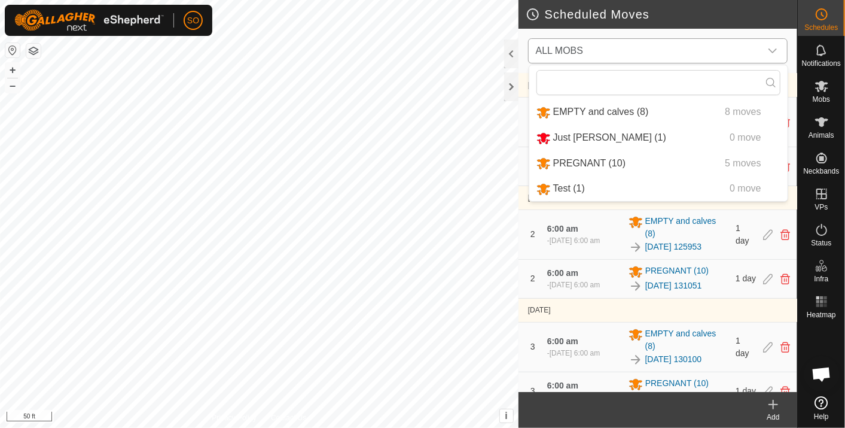
click at [584, 160] on li "PREGNANT (10) 5 moves" at bounding box center [658, 163] width 258 height 25
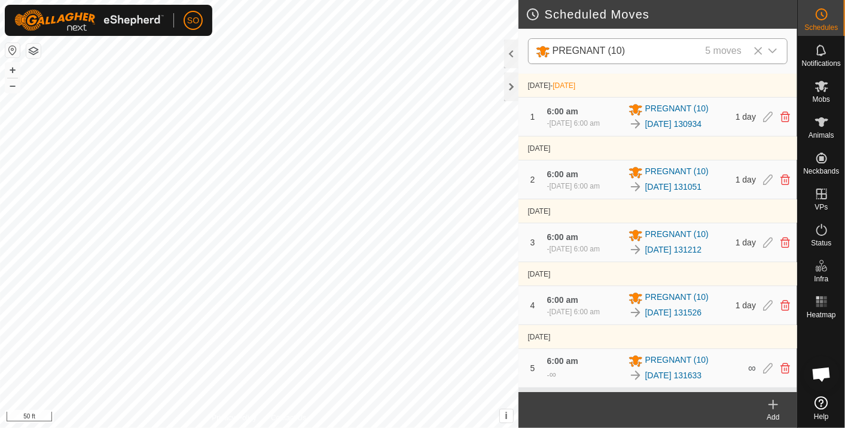
click at [776, 402] on icon at bounding box center [773, 404] width 14 height 14
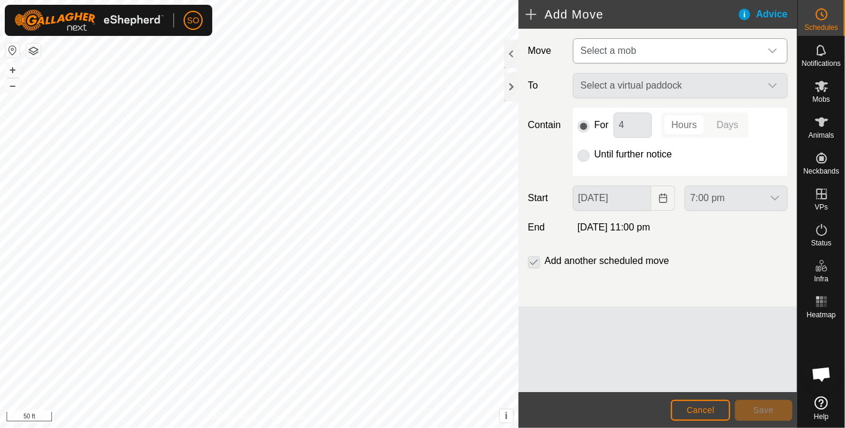
click at [772, 49] on icon "dropdown trigger" at bounding box center [773, 51] width 10 height 10
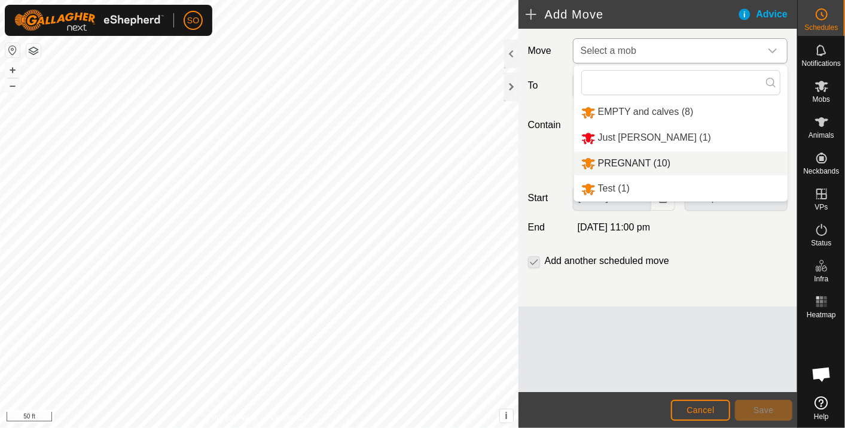
click at [624, 160] on li "PREGNANT (10)" at bounding box center [681, 163] width 214 height 25
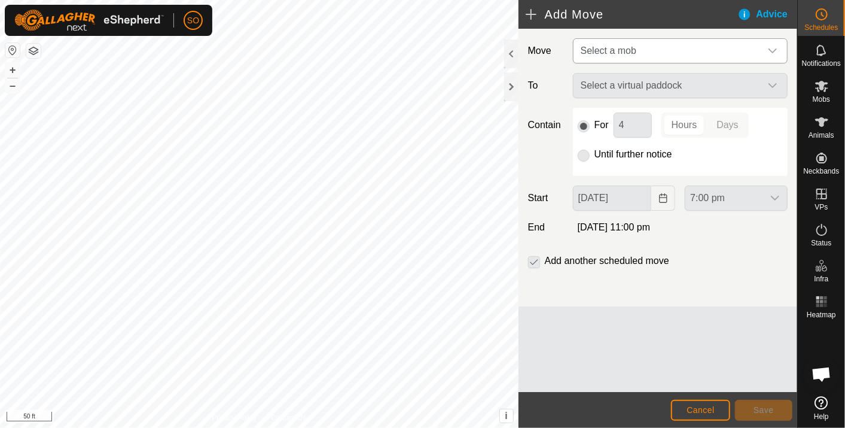
type input "[DATE]"
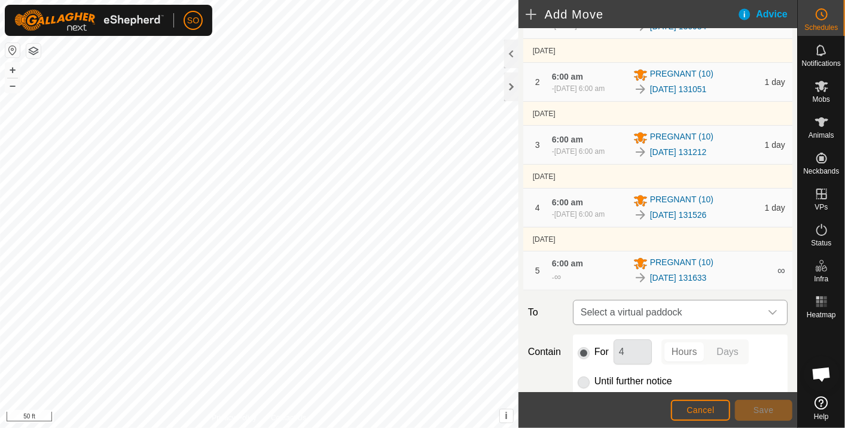
scroll to position [269, 0]
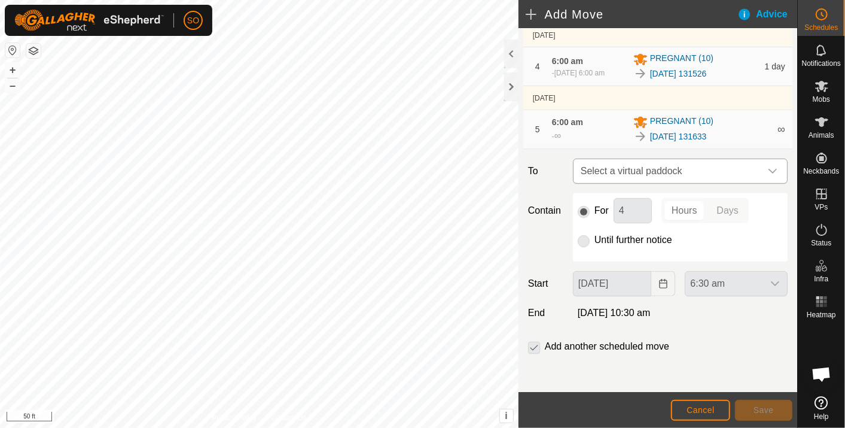
click at [745, 169] on span "Select a virtual paddock" at bounding box center [668, 171] width 185 height 24
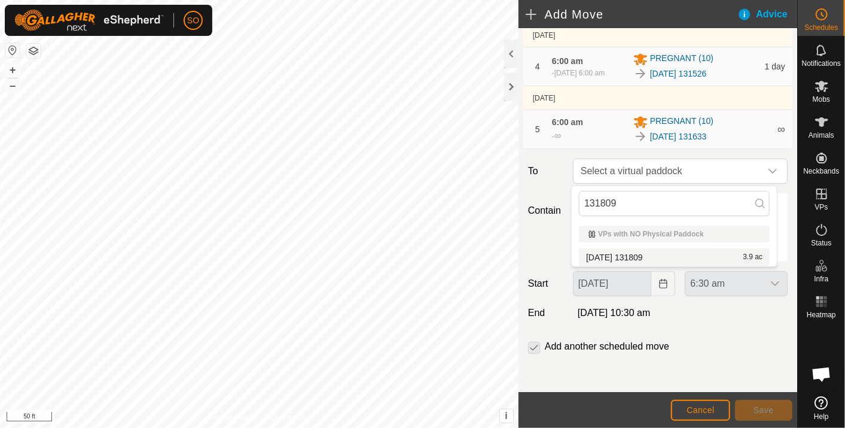
type input "131809"
click at [641, 254] on li "[DATE] 131809 3.9 ac" at bounding box center [674, 257] width 191 height 18
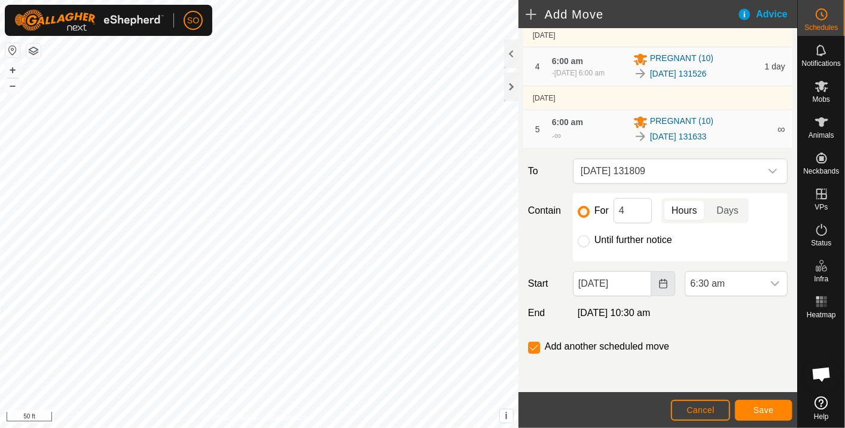
click at [660, 282] on icon "Choose Date" at bounding box center [664, 284] width 10 height 10
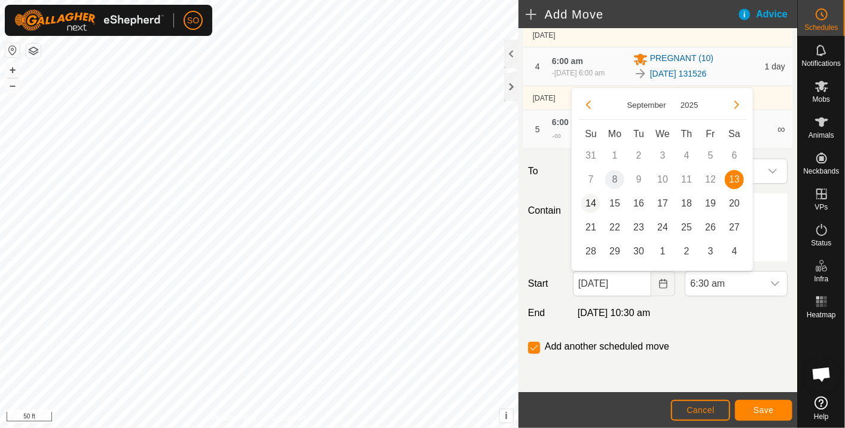
click at [591, 202] on span "14" at bounding box center [590, 203] width 19 height 19
type input "[DATE]"
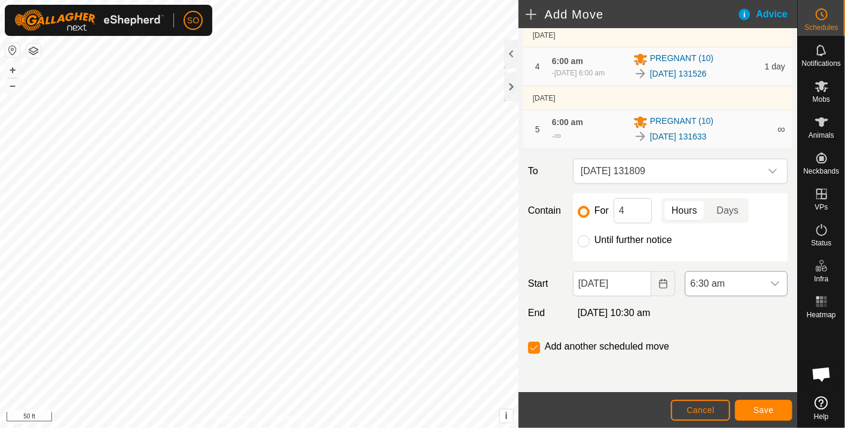
click at [770, 281] on icon "dropdown trigger" at bounding box center [775, 284] width 10 height 10
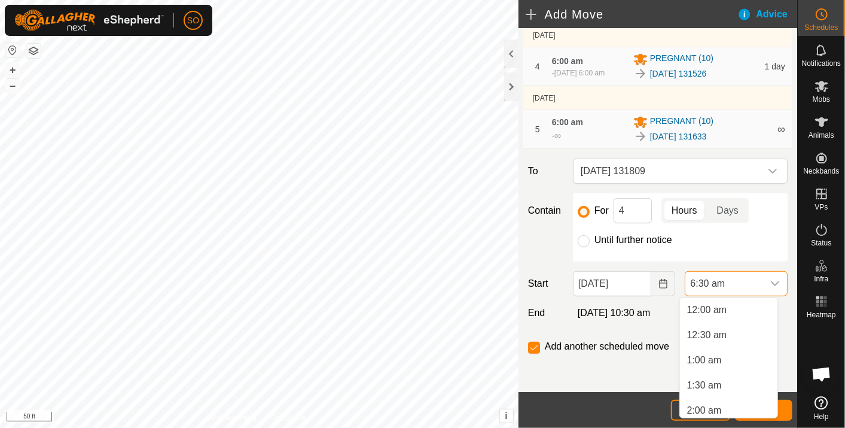
scroll to position [230, 0]
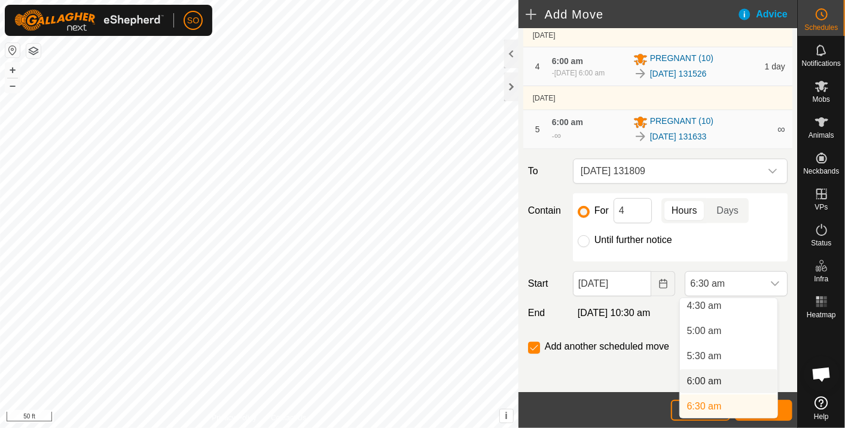
click at [712, 376] on li "6:00 am" at bounding box center [728, 381] width 97 height 24
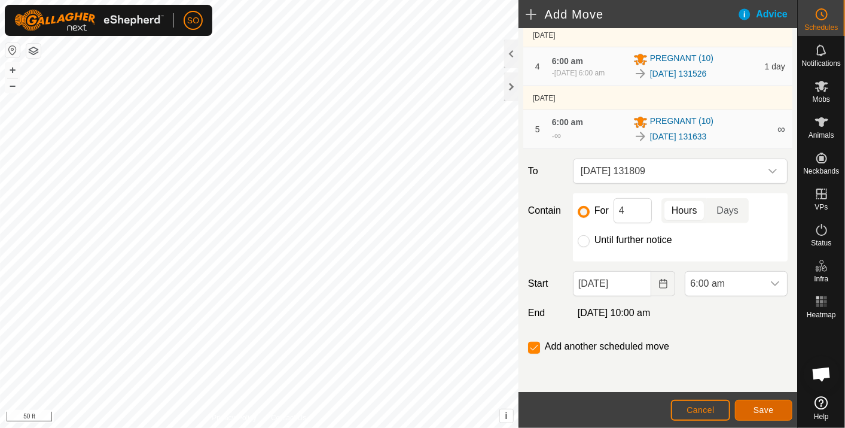
click at [760, 404] on button "Save" at bounding box center [763, 410] width 57 height 21
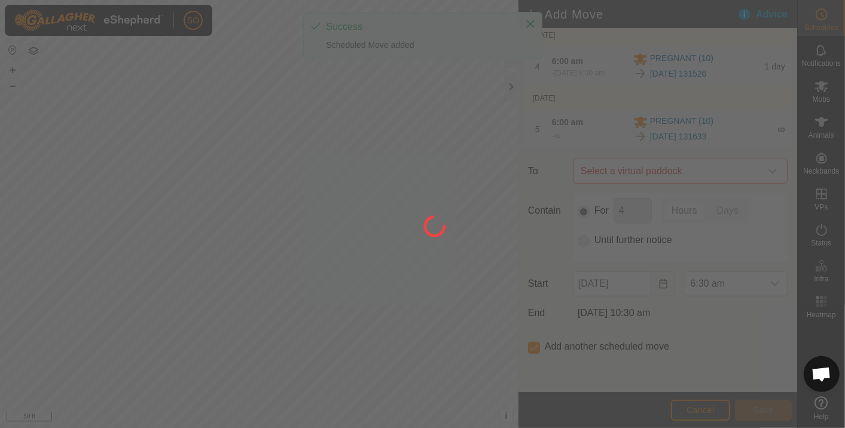
scroll to position [0, 0]
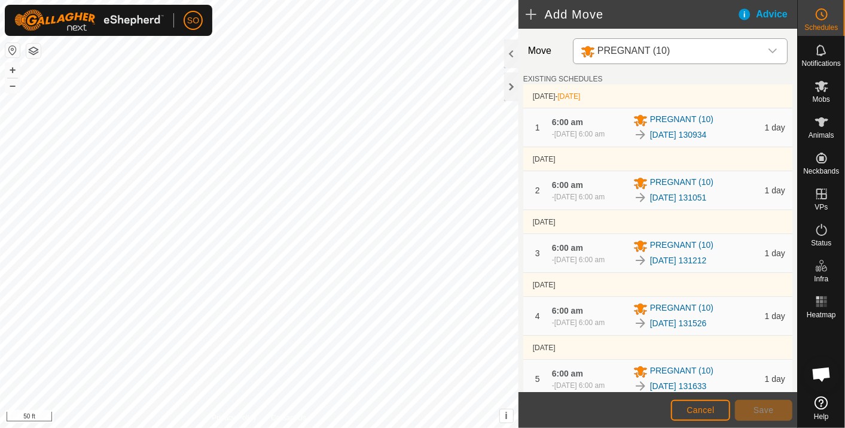
click at [623, 410] on footer "Cancel Save" at bounding box center [658, 410] width 279 height 36
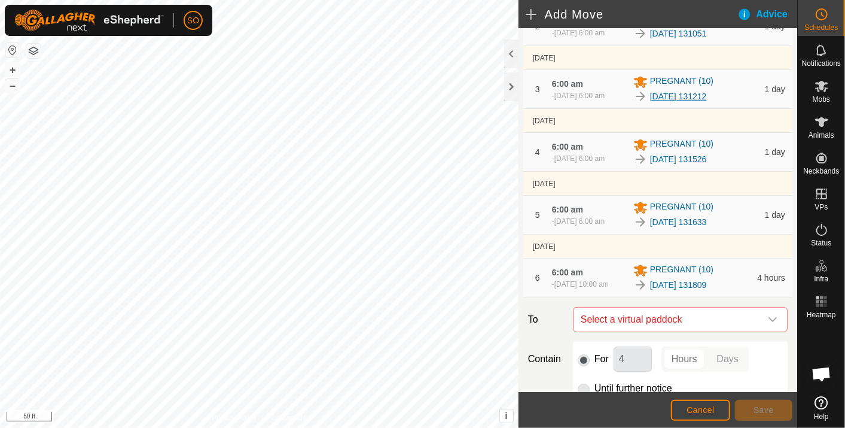
scroll to position [266, 0]
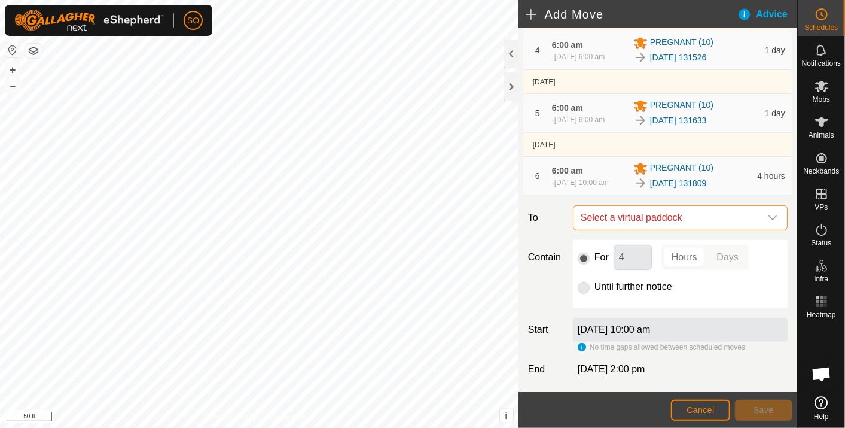
click at [705, 230] on span "Select a virtual paddock" at bounding box center [668, 218] width 185 height 24
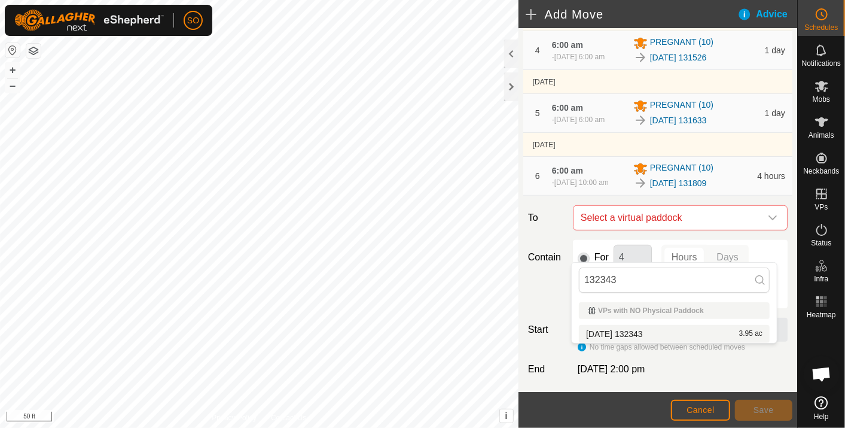
type input "132343"
click at [649, 328] on li "[DATE] 132343 3.95 ac" at bounding box center [674, 334] width 191 height 18
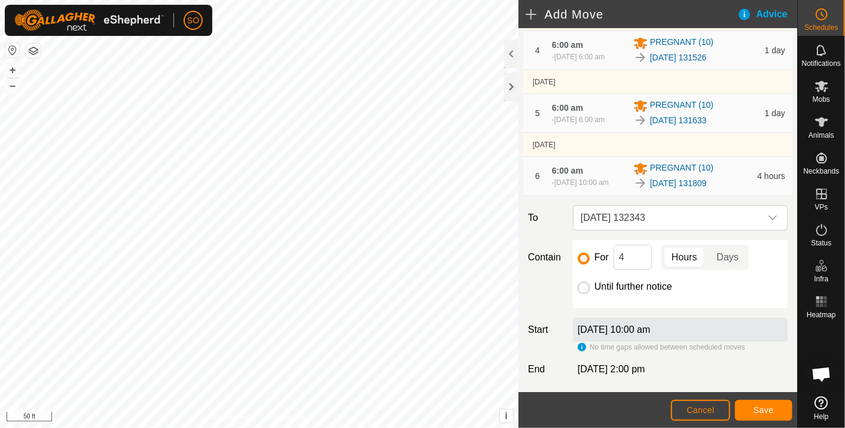
click at [584, 294] on input "Until further notice" at bounding box center [584, 288] width 12 height 12
radio input "true"
checkbox input "false"
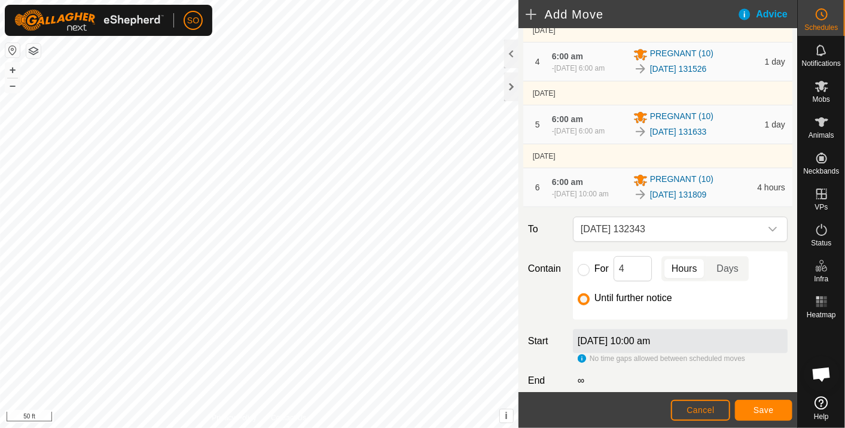
scroll to position [352, 0]
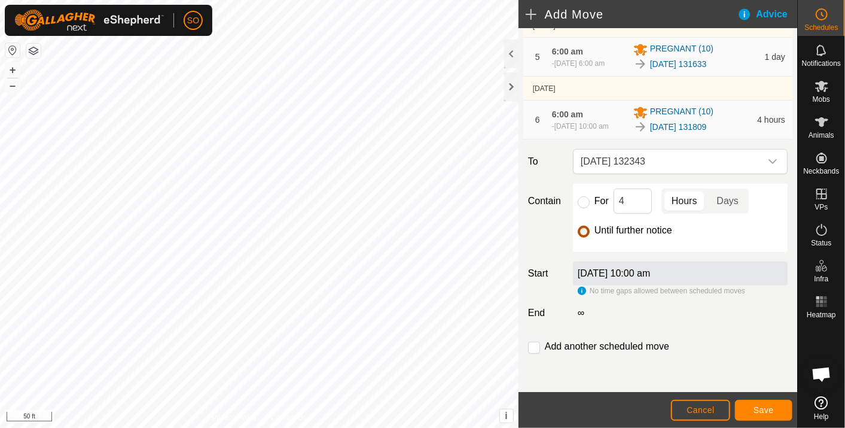
click at [583, 228] on input "Until further notice" at bounding box center [584, 232] width 12 height 12
click at [706, 405] on span "Cancel" at bounding box center [701, 410] width 28 height 10
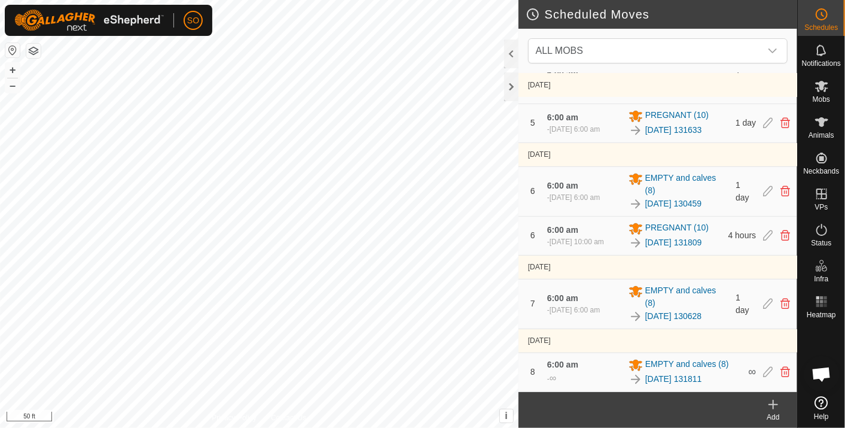
scroll to position [527, 0]
click at [763, 230] on icon at bounding box center [768, 235] width 10 height 11
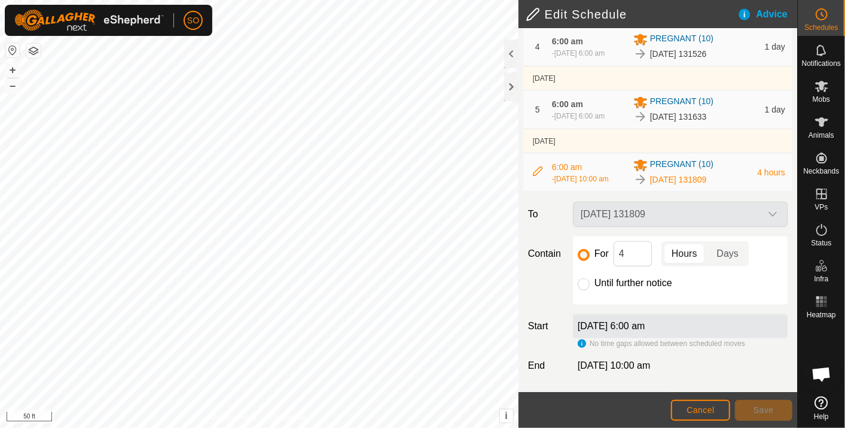
scroll to position [299, 0]
click at [580, 282] on input "Until further notice" at bounding box center [584, 284] width 12 height 12
radio input "true"
click at [764, 406] on span "Save" at bounding box center [764, 410] width 20 height 10
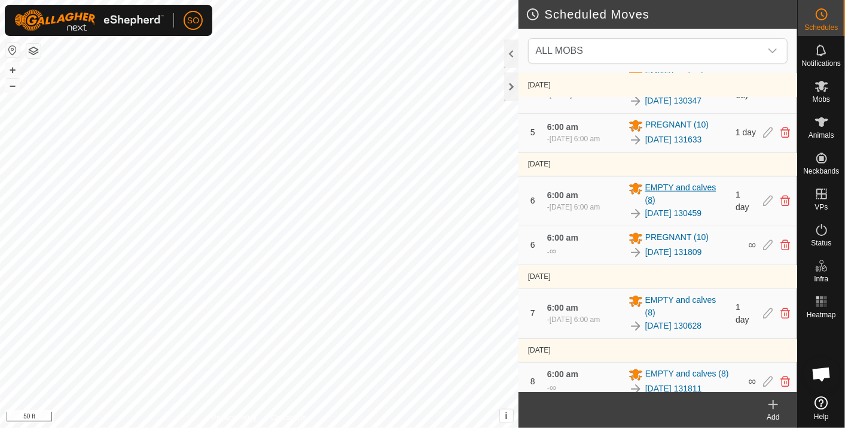
scroll to position [516, 0]
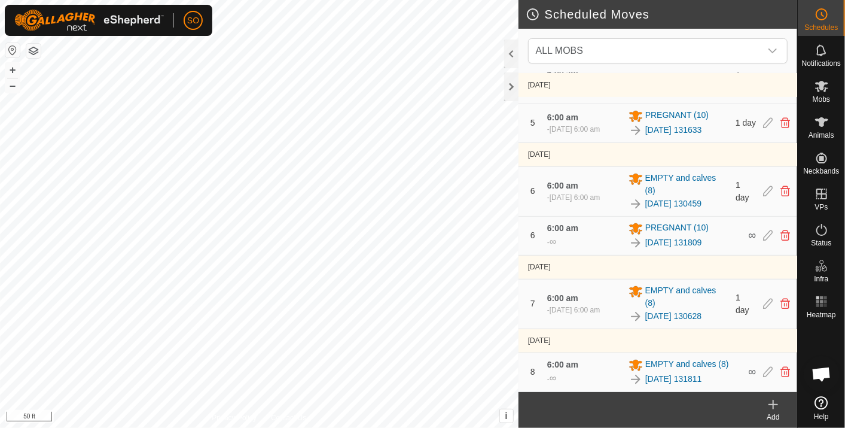
click at [775, 401] on icon at bounding box center [773, 404] width 14 height 14
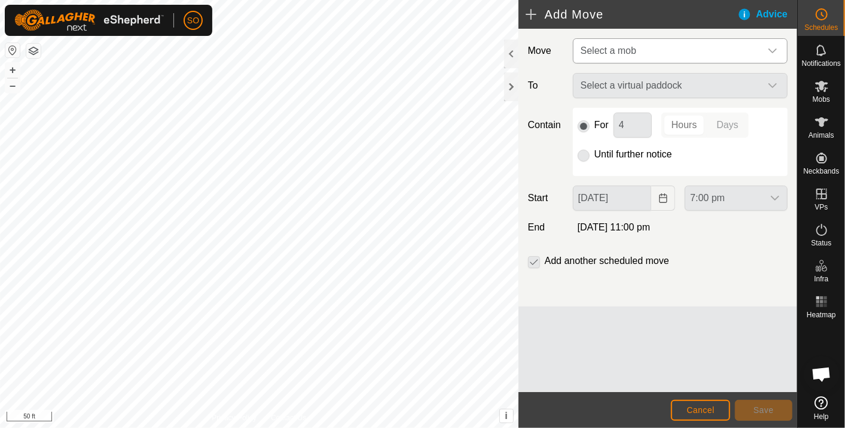
click at [777, 45] on div "dropdown trigger" at bounding box center [773, 51] width 24 height 24
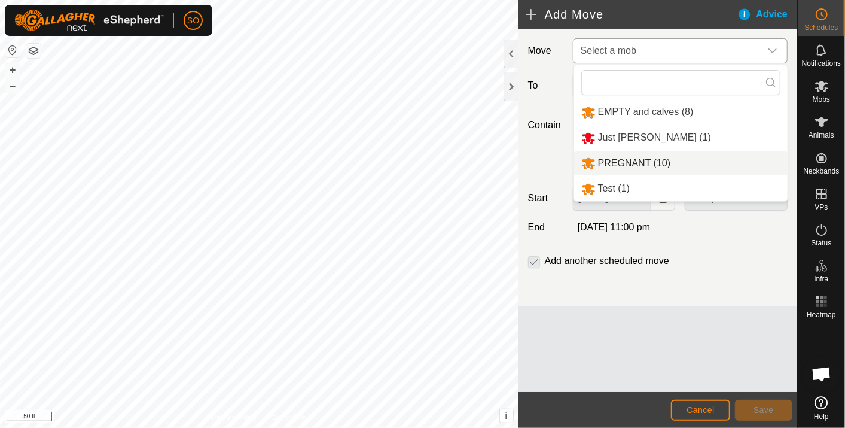
click at [624, 159] on li "PREGNANT (10)" at bounding box center [681, 163] width 214 height 25
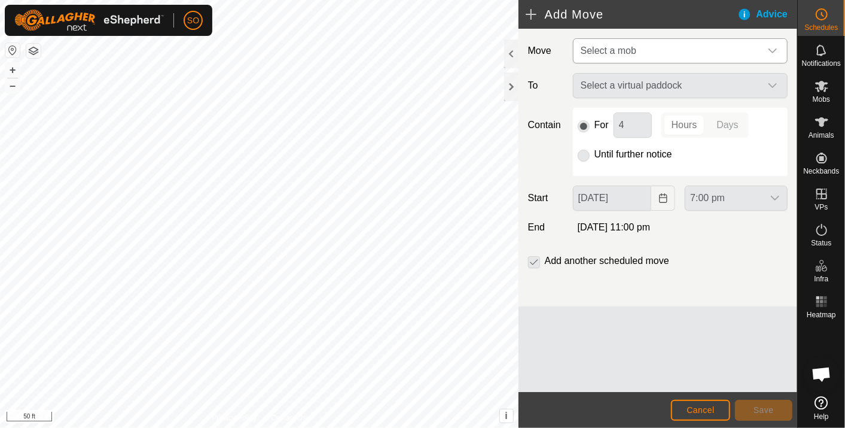
type input "[DATE]"
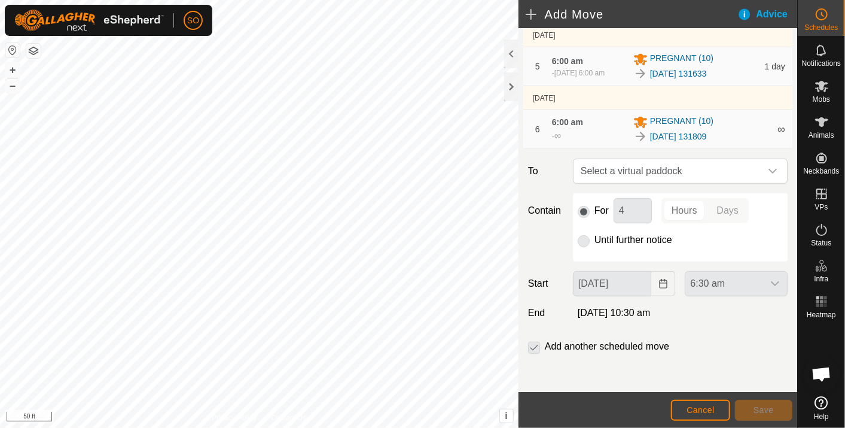
scroll to position [270, 0]
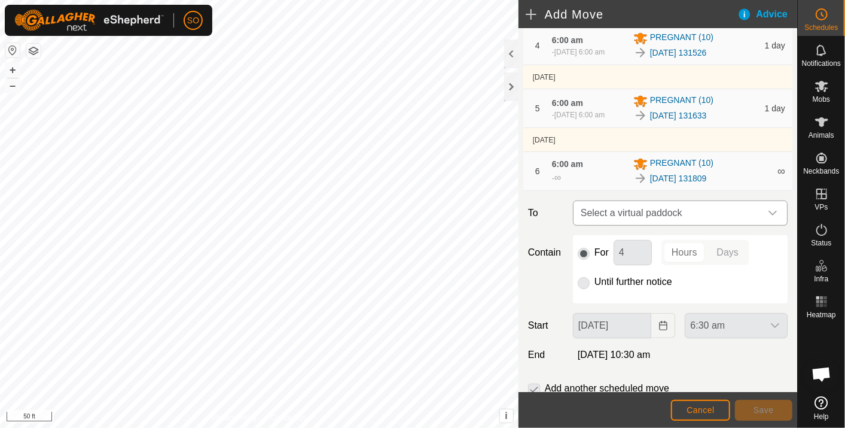
click at [768, 218] on icon "dropdown trigger" at bounding box center [773, 213] width 10 height 10
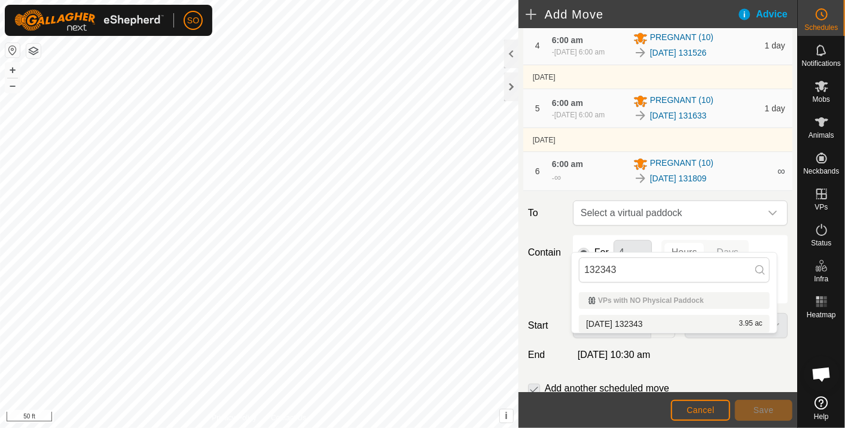
type input "132343"
click at [644, 319] on li "[DATE] 132343 3.95 ac" at bounding box center [674, 324] width 191 height 18
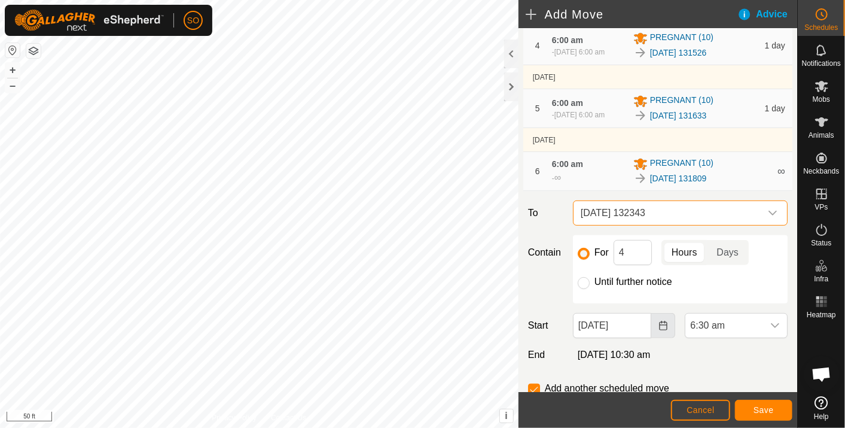
click at [660, 330] on icon "Choose Date" at bounding box center [663, 326] width 8 height 10
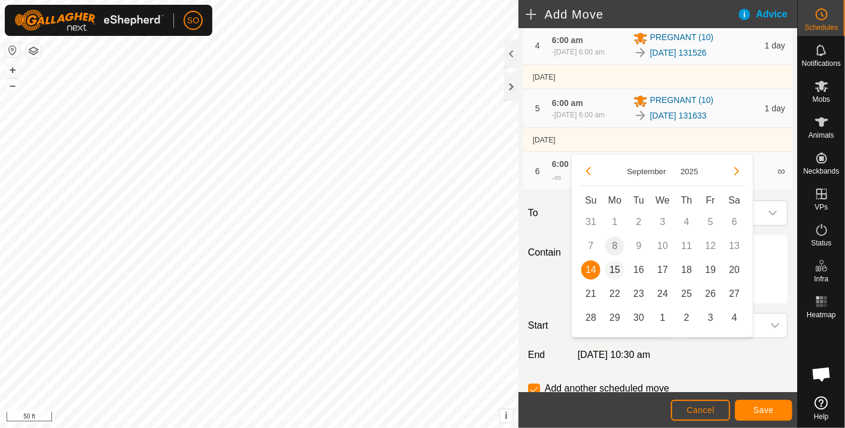
click at [612, 262] on span "15" at bounding box center [614, 269] width 19 height 19
type input "[DATE]"
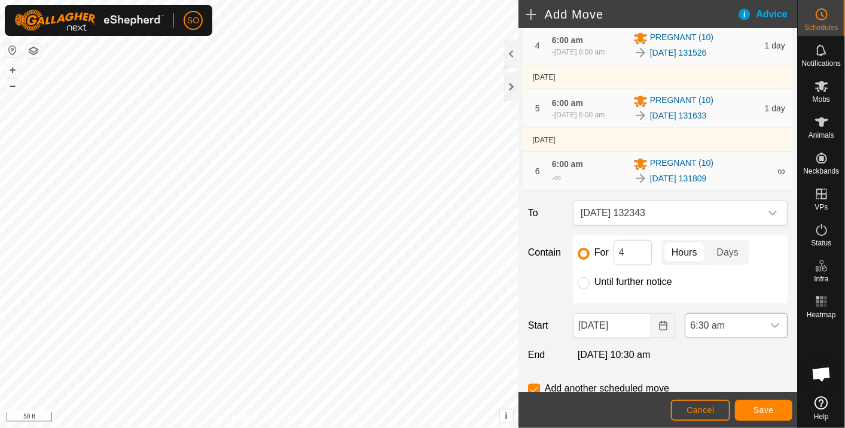
click at [770, 330] on icon "dropdown trigger" at bounding box center [775, 326] width 10 height 10
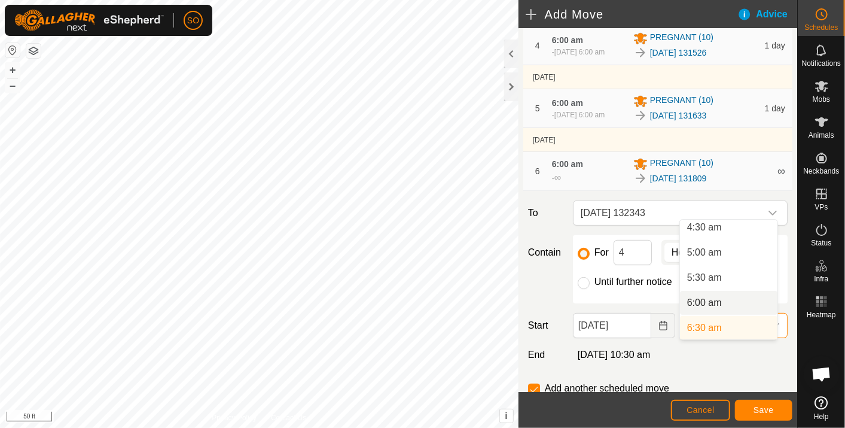
click at [700, 297] on li "6:00 am" at bounding box center [728, 303] width 97 height 24
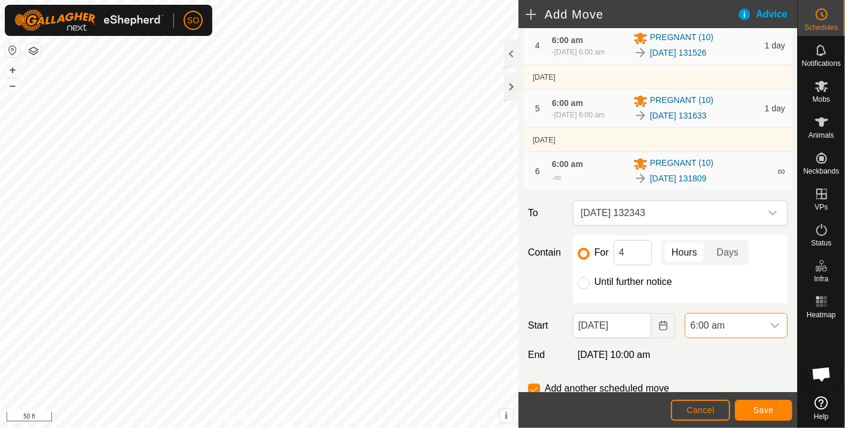
scroll to position [337, 0]
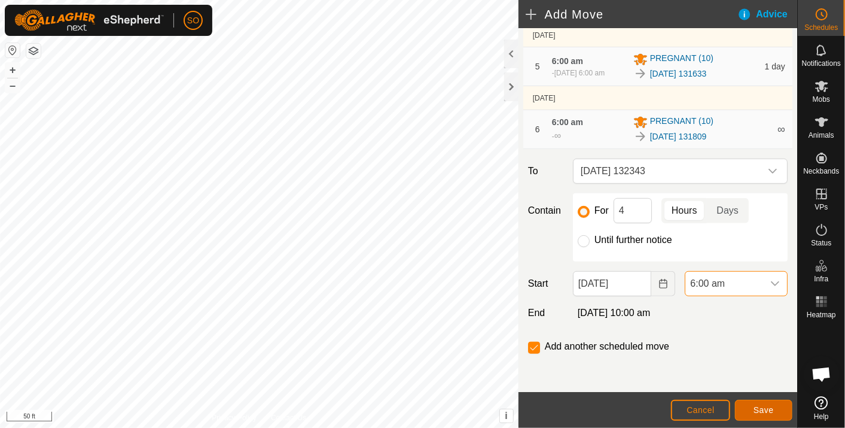
click at [769, 408] on span "Save" at bounding box center [764, 410] width 20 height 10
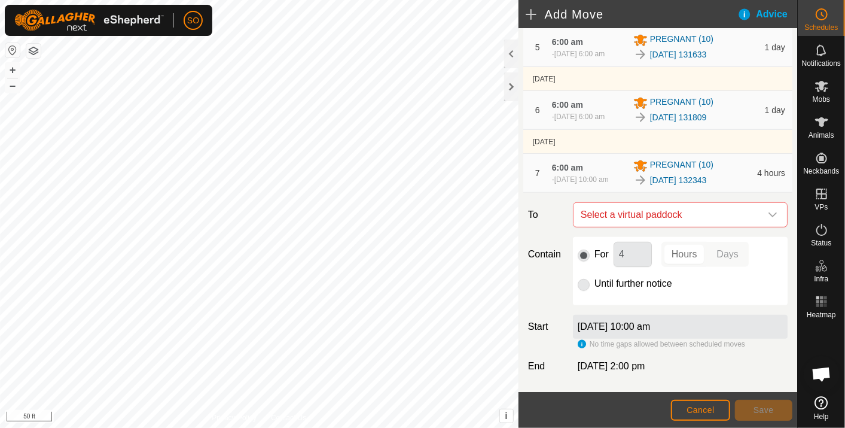
scroll to position [332, 0]
click at [769, 226] on div "dropdown trigger" at bounding box center [773, 214] width 24 height 24
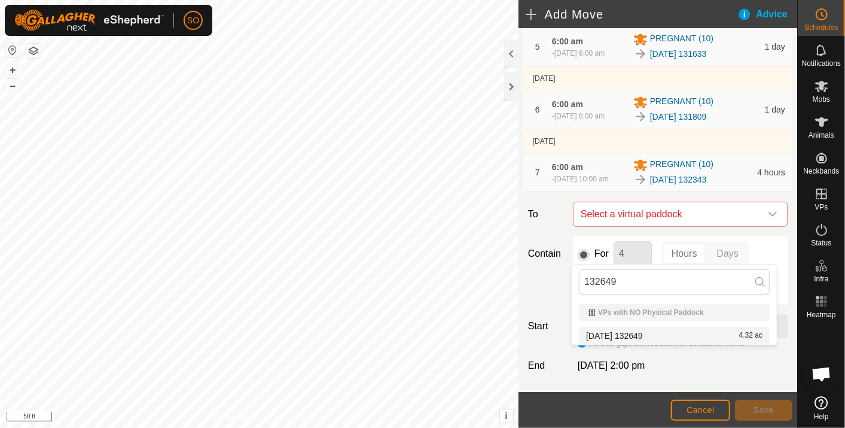
type input "132649"
click at [649, 333] on li "[DATE] 132649 4.32 ac" at bounding box center [674, 336] width 191 height 18
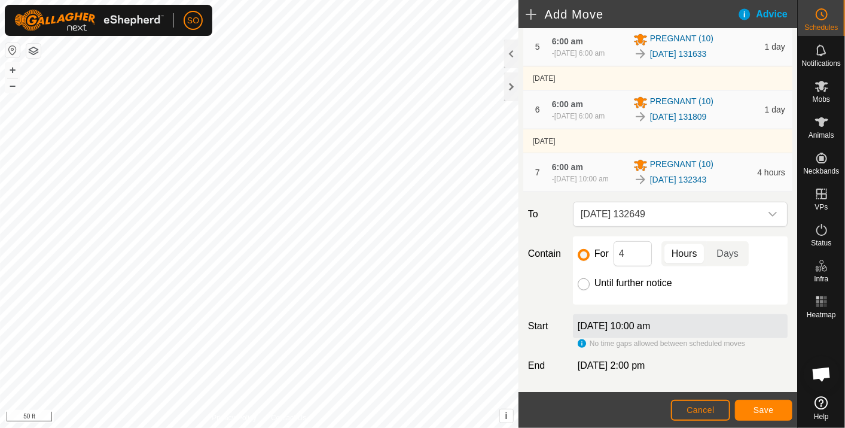
click at [581, 290] on input "Until further notice" at bounding box center [584, 284] width 12 height 12
radio input "true"
checkbox input "false"
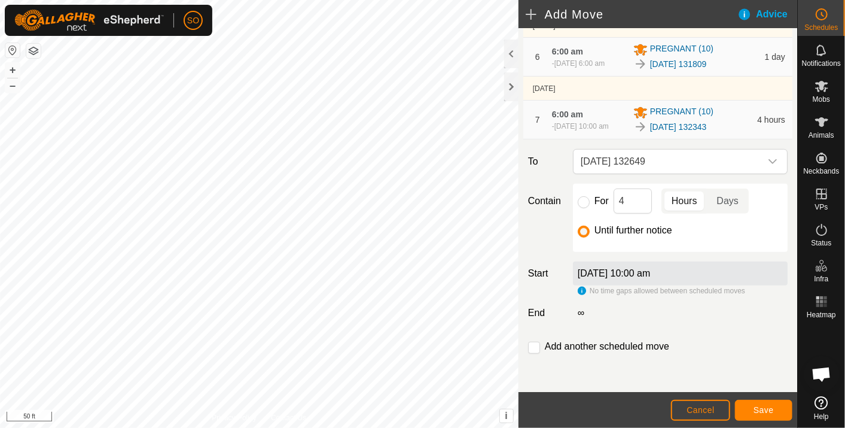
scroll to position [420, 0]
click at [694, 408] on span "Cancel" at bounding box center [701, 410] width 28 height 10
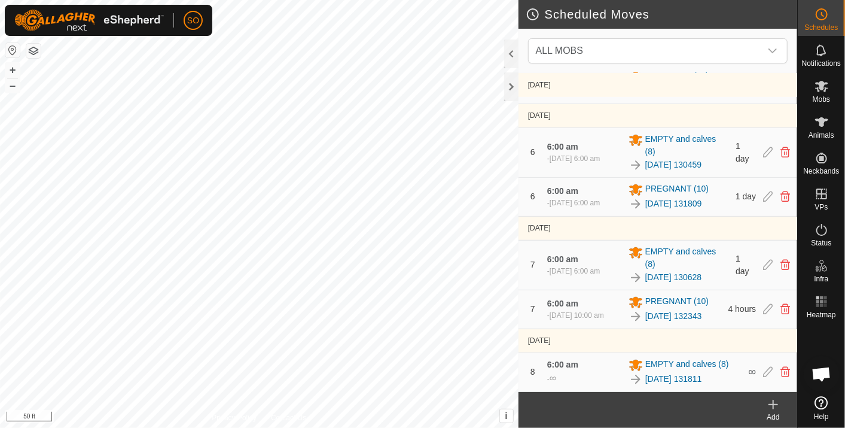
scroll to position [571, 0]
click at [656, 310] on link "[DATE] 132343" at bounding box center [673, 316] width 57 height 13
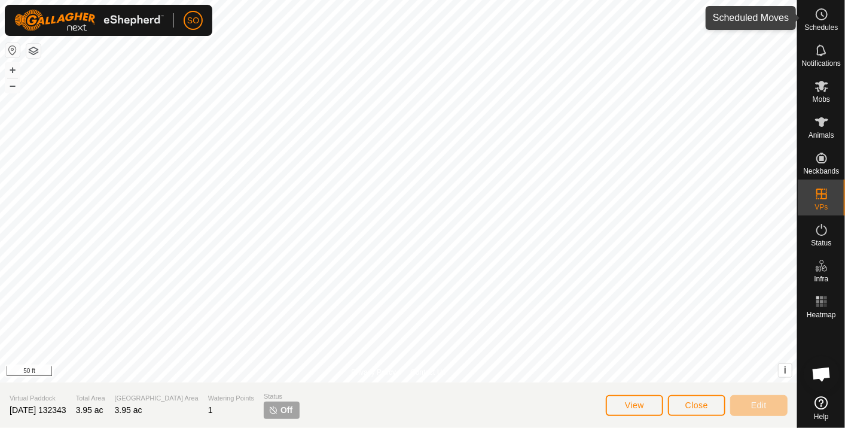
click at [822, 10] on icon at bounding box center [822, 14] width 14 height 14
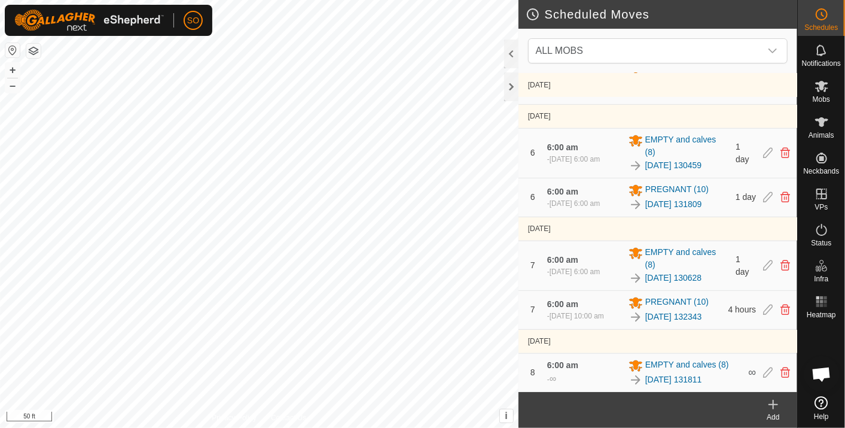
scroll to position [571, 0]
click at [657, 295] on span "PREGNANT (10)" at bounding box center [676, 302] width 63 height 14
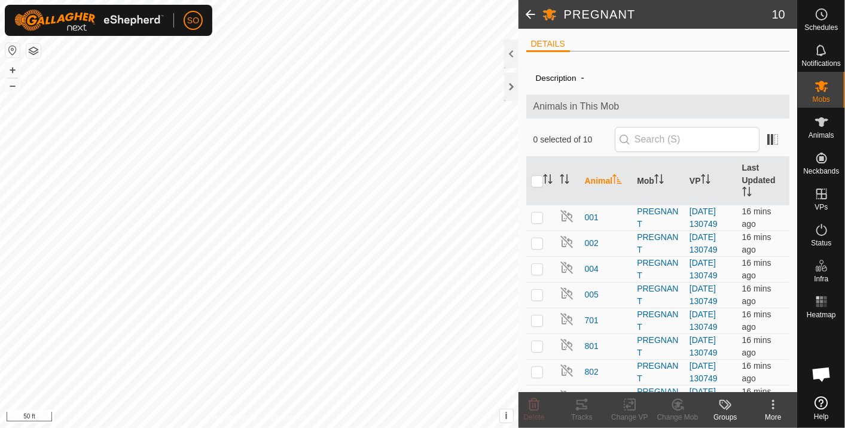
click at [528, 13] on span at bounding box center [531, 14] width 24 height 29
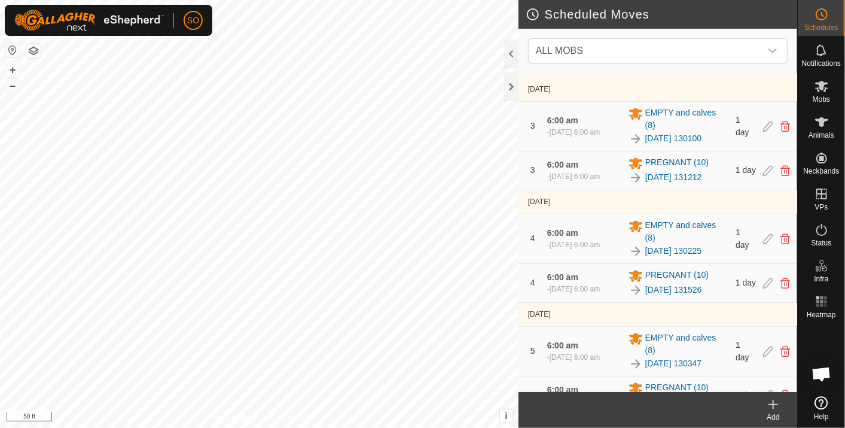
scroll to position [571, 0]
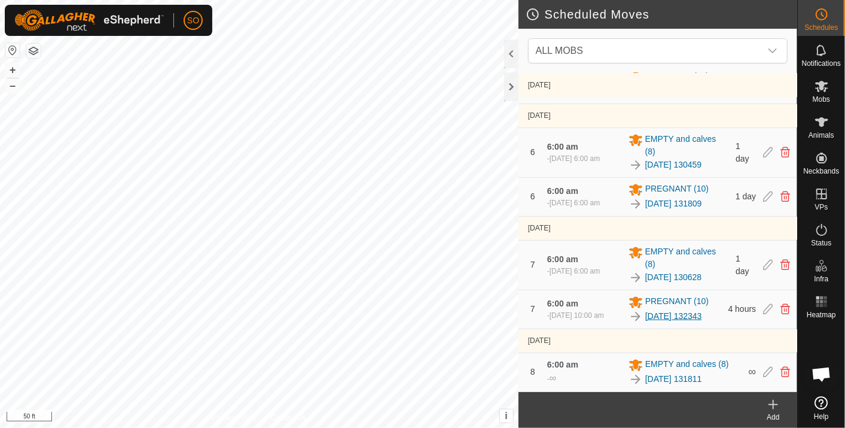
click at [670, 310] on link "[DATE] 132343" at bounding box center [673, 316] width 57 height 13
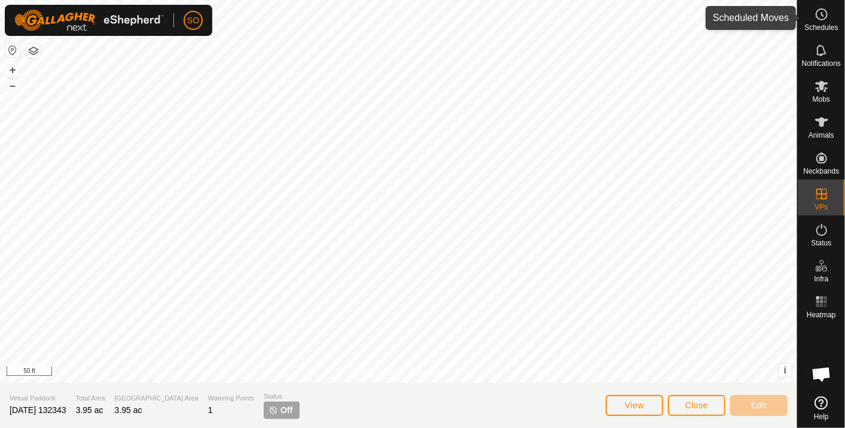
click at [820, 12] on icon at bounding box center [822, 14] width 14 height 14
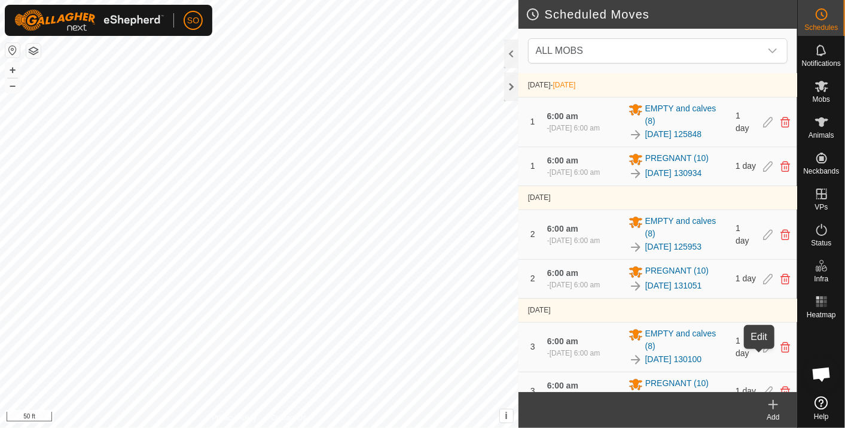
click at [763, 352] on icon at bounding box center [768, 347] width 10 height 11
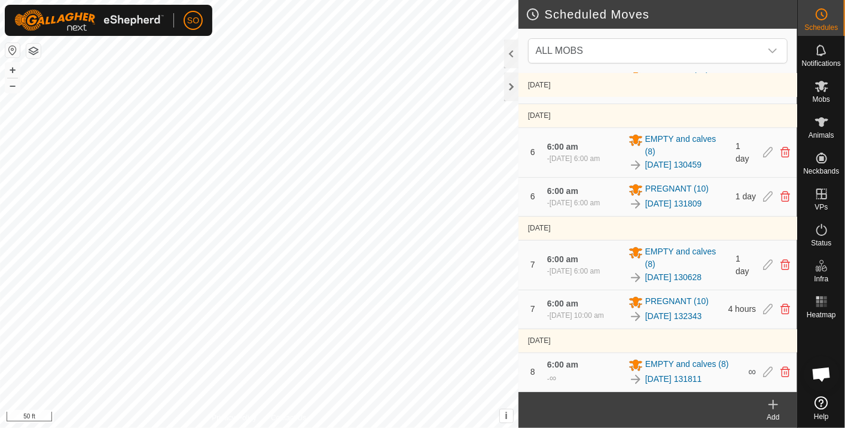
scroll to position [571, 0]
click at [763, 304] on icon at bounding box center [768, 309] width 10 height 11
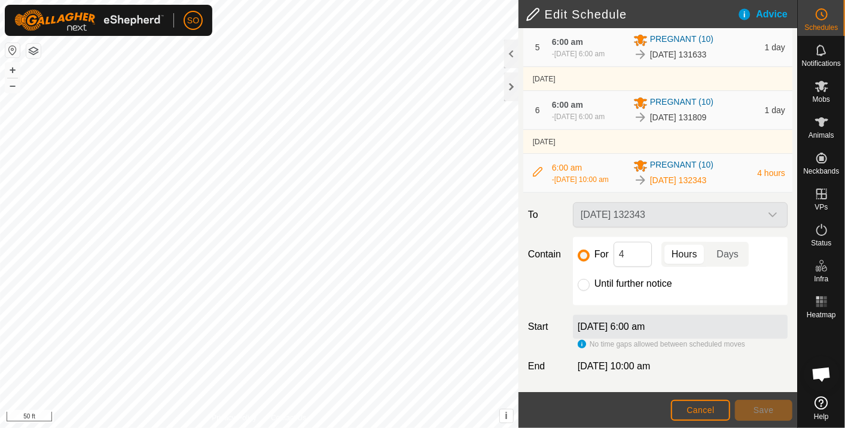
scroll to position [332, 0]
click at [581, 290] on input "Until further notice" at bounding box center [584, 284] width 12 height 12
radio input "true"
click at [769, 408] on span "Save" at bounding box center [764, 410] width 20 height 10
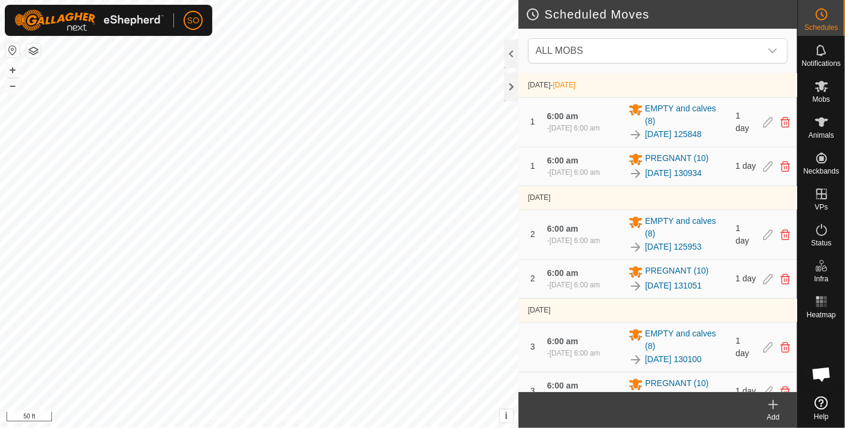
click at [770, 403] on icon at bounding box center [773, 404] width 14 height 14
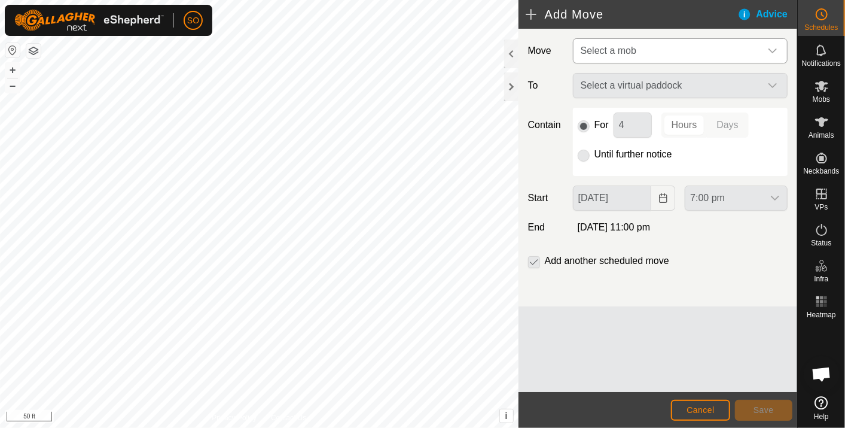
click at [776, 48] on icon "dropdown trigger" at bounding box center [773, 51] width 10 height 10
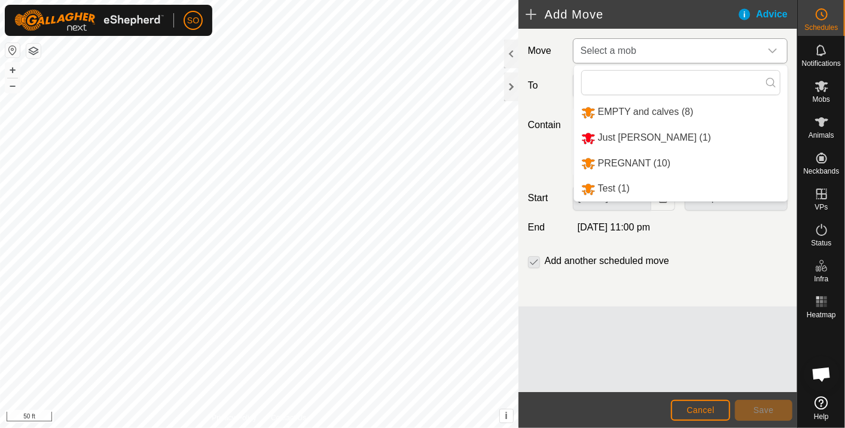
click at [625, 159] on li "PREGNANT (10)" at bounding box center [681, 163] width 214 height 25
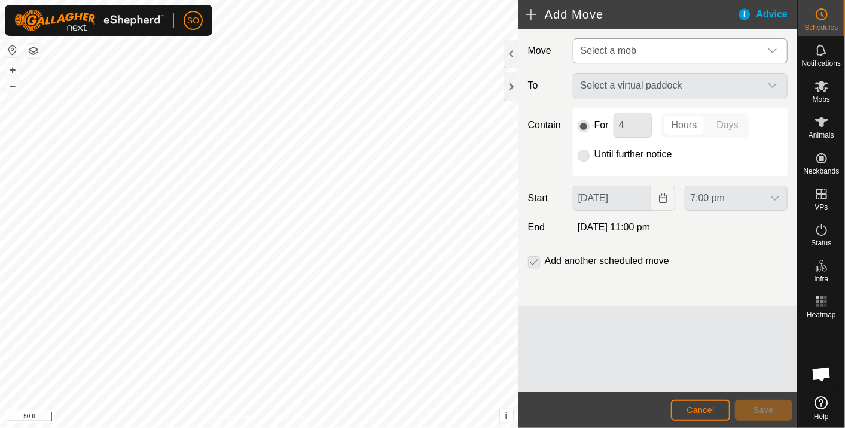
type input "[DATE]"
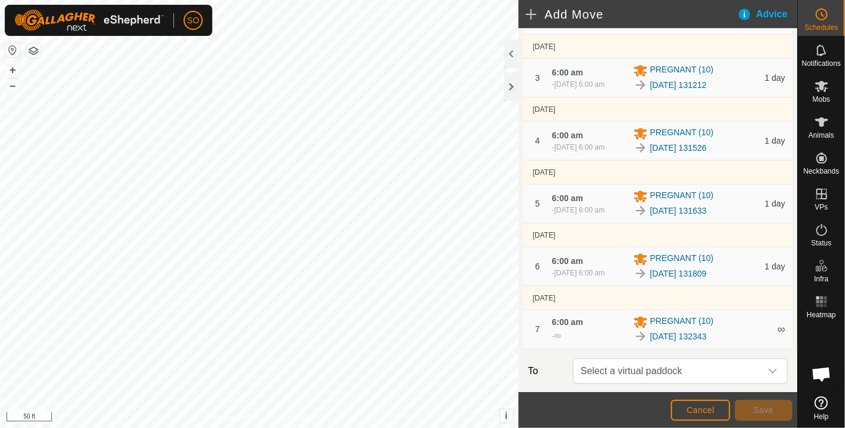
scroll to position [266, 0]
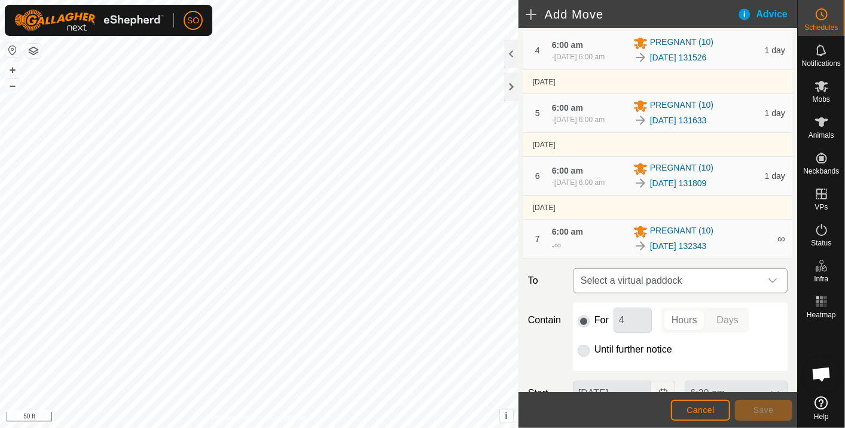
click at [768, 285] on icon "dropdown trigger" at bounding box center [773, 281] width 10 height 10
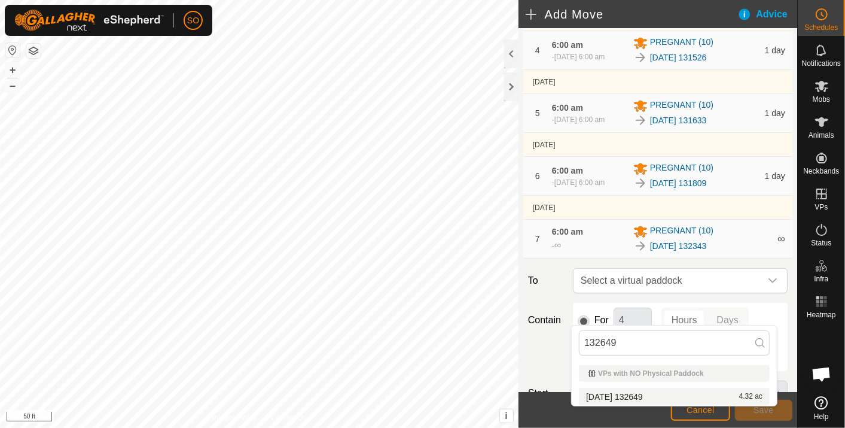
type input "132649"
click at [635, 388] on li "[DATE] 132649 4.32 ac" at bounding box center [674, 397] width 191 height 18
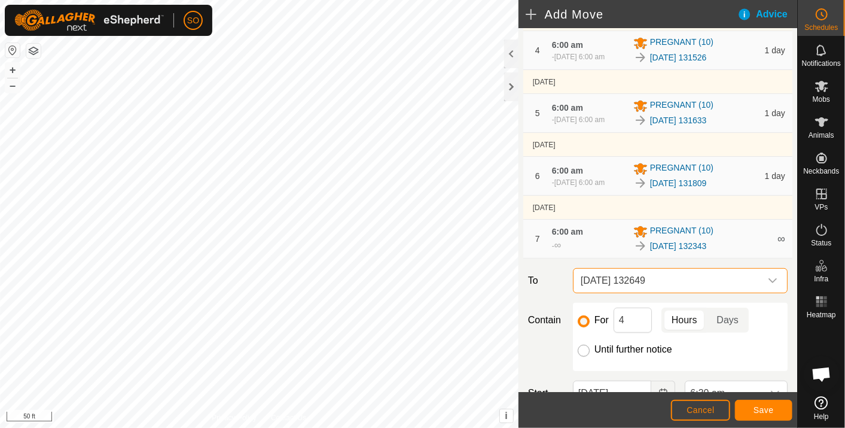
click at [581, 356] on input "Until further notice" at bounding box center [584, 351] width 12 height 12
radio input "true"
checkbox input "false"
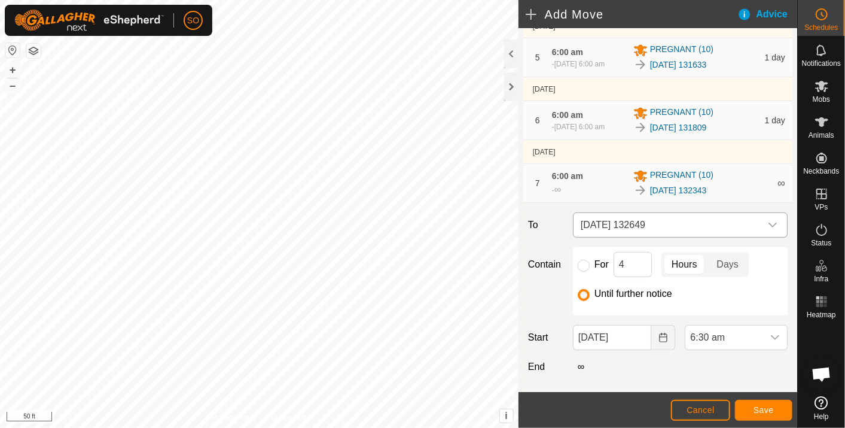
scroll to position [405, 0]
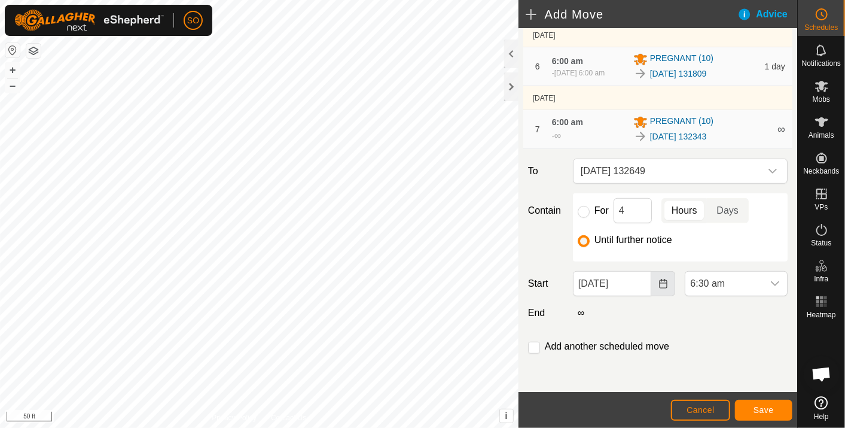
click at [659, 282] on icon "Choose Date" at bounding box center [664, 284] width 10 height 10
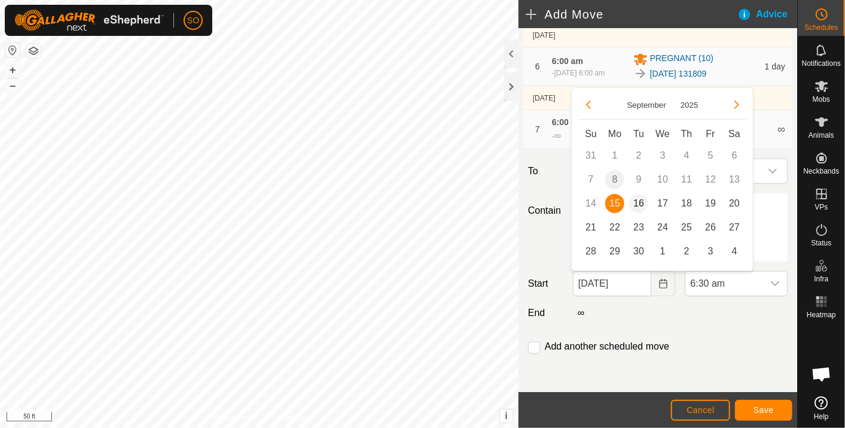
click at [639, 198] on span "16" at bounding box center [638, 203] width 19 height 19
type input "[DATE]"
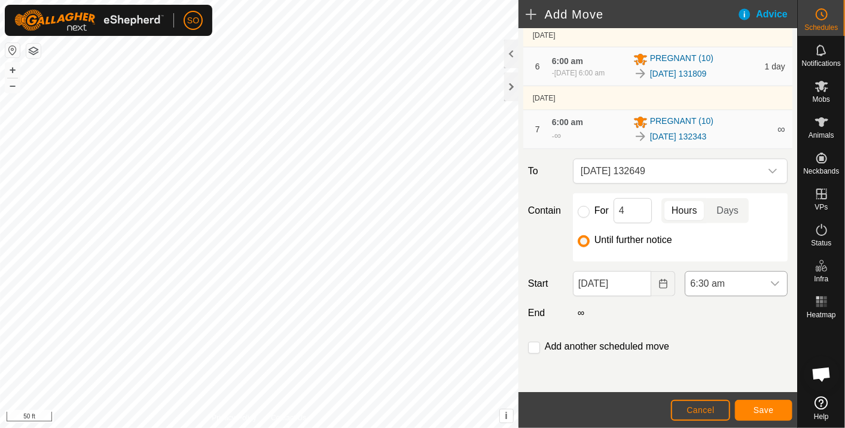
click at [770, 280] on icon "dropdown trigger" at bounding box center [775, 284] width 10 height 10
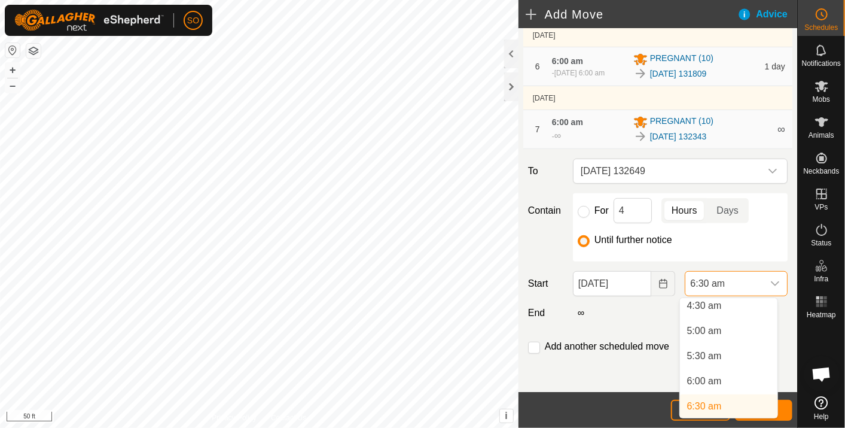
scroll to position [226, 0]
click at [702, 382] on li "6:00 am" at bounding box center [728, 386] width 97 height 24
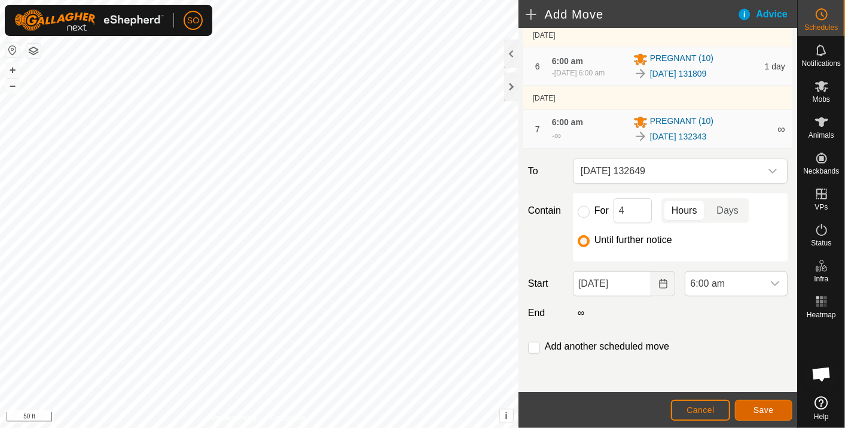
click at [751, 404] on button "Save" at bounding box center [763, 410] width 57 height 21
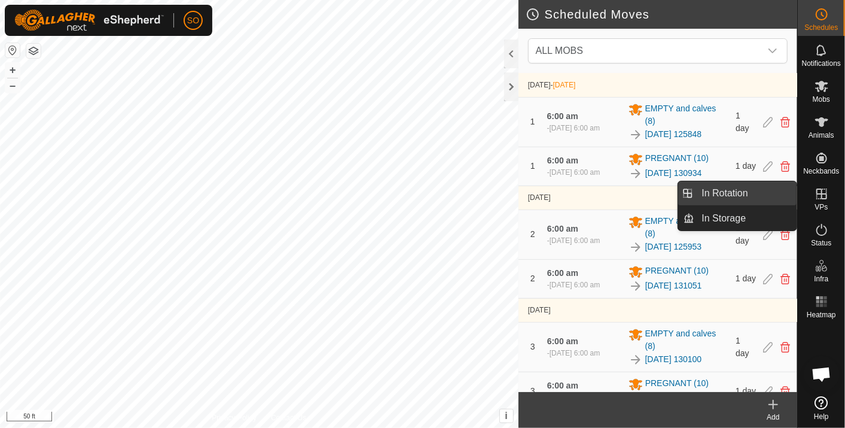
click at [761, 189] on link "In Rotation" at bounding box center [746, 193] width 102 height 24
